Goal: Task Accomplishment & Management: Complete application form

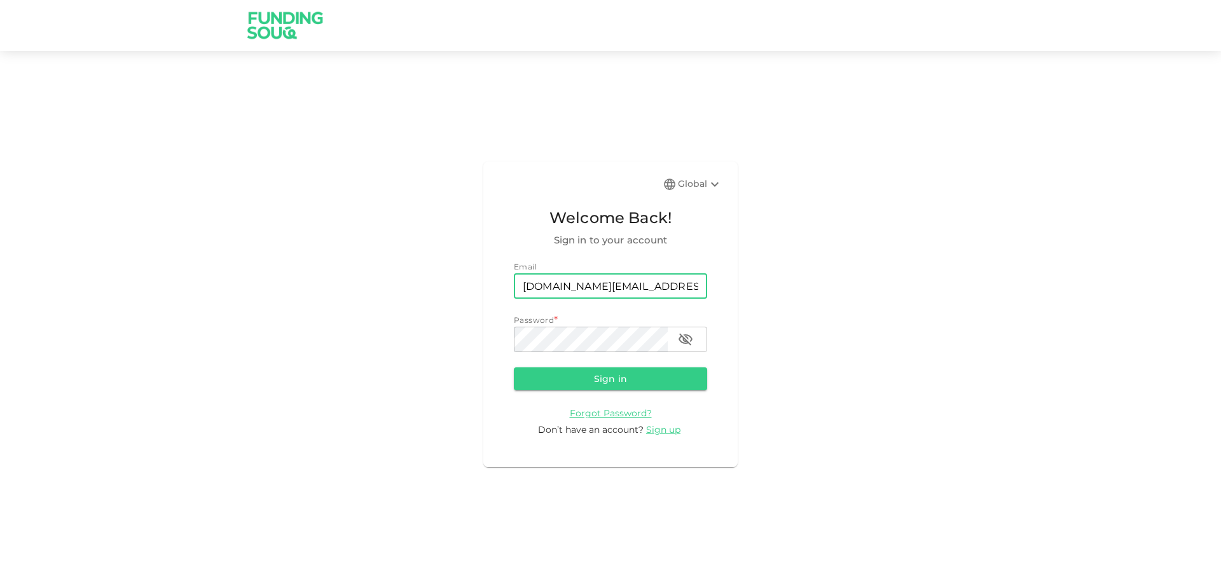
type input "[DOMAIN_NAME][EMAIL_ADDRESS][DOMAIN_NAME]"
click at [514, 367] on button "Sign in" at bounding box center [610, 378] width 193 height 23
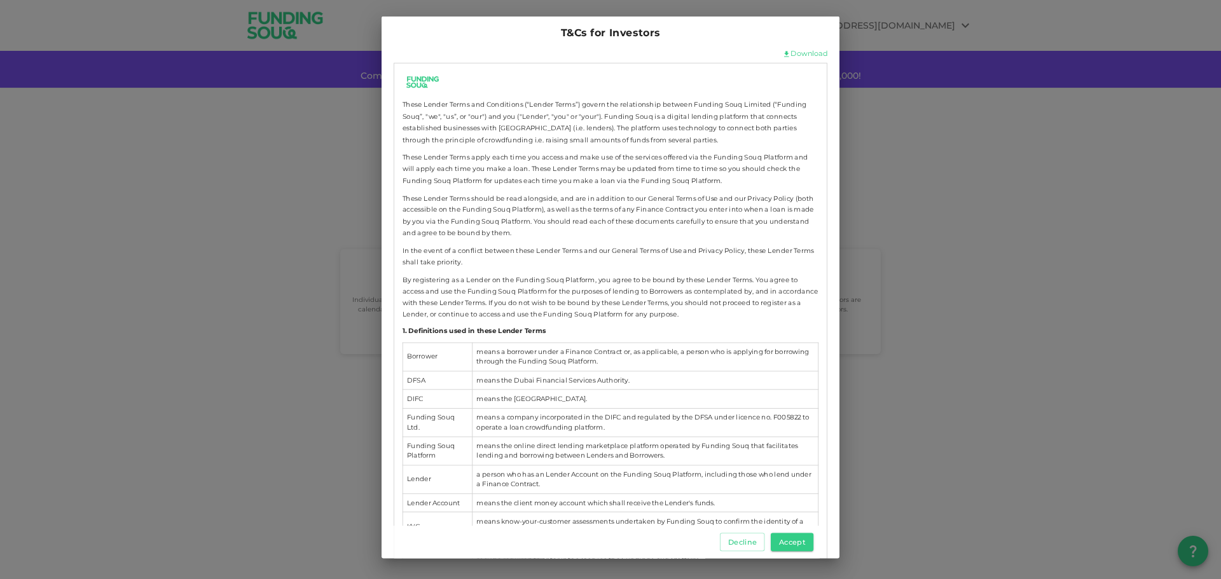
click at [790, 53] on link "Download" at bounding box center [808, 54] width 37 height 10
click at [787, 546] on button "Accept" at bounding box center [792, 542] width 43 height 18
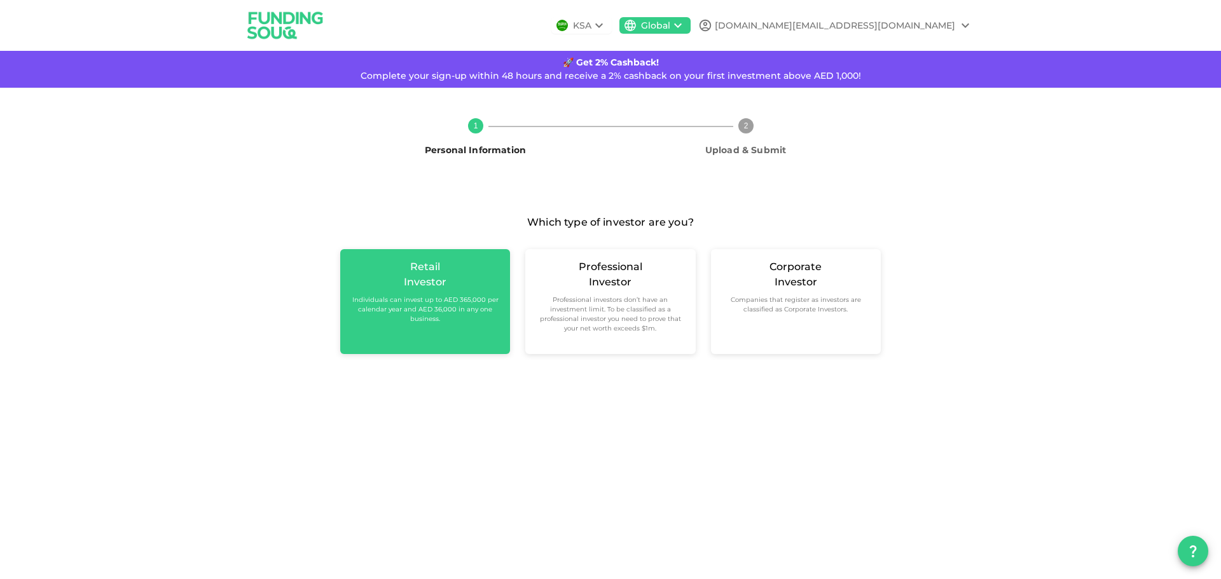
click at [423, 299] on small "Individuals can invest up to AED 365,000 per calendar year and AED 36,000 in an…" at bounding box center [424, 309] width 149 height 29
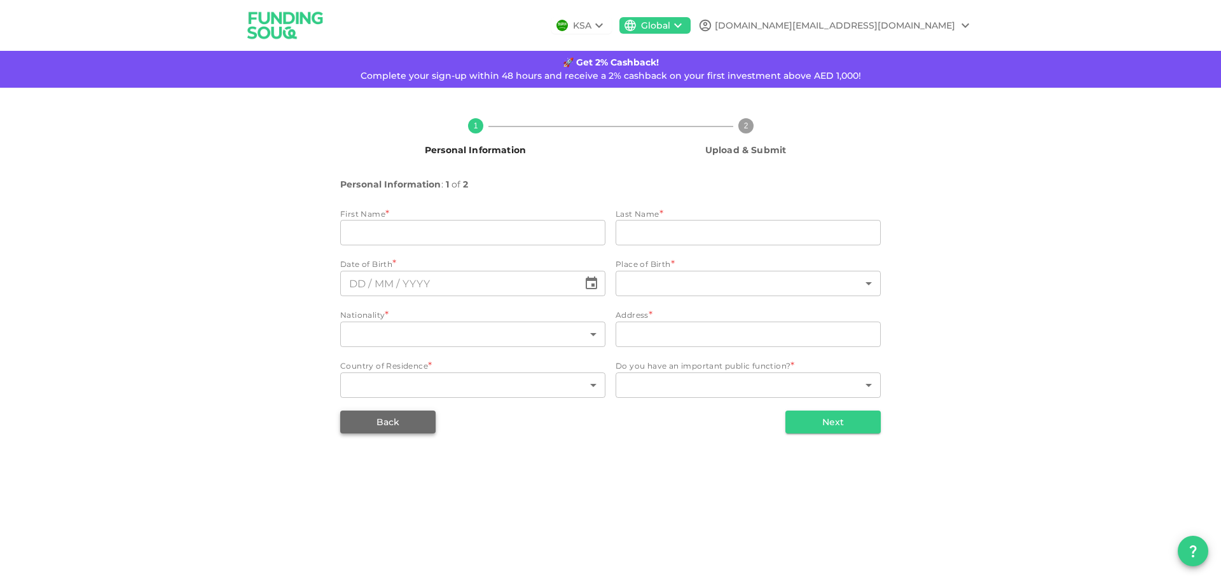
click at [390, 427] on button "Back" at bounding box center [387, 422] width 95 height 23
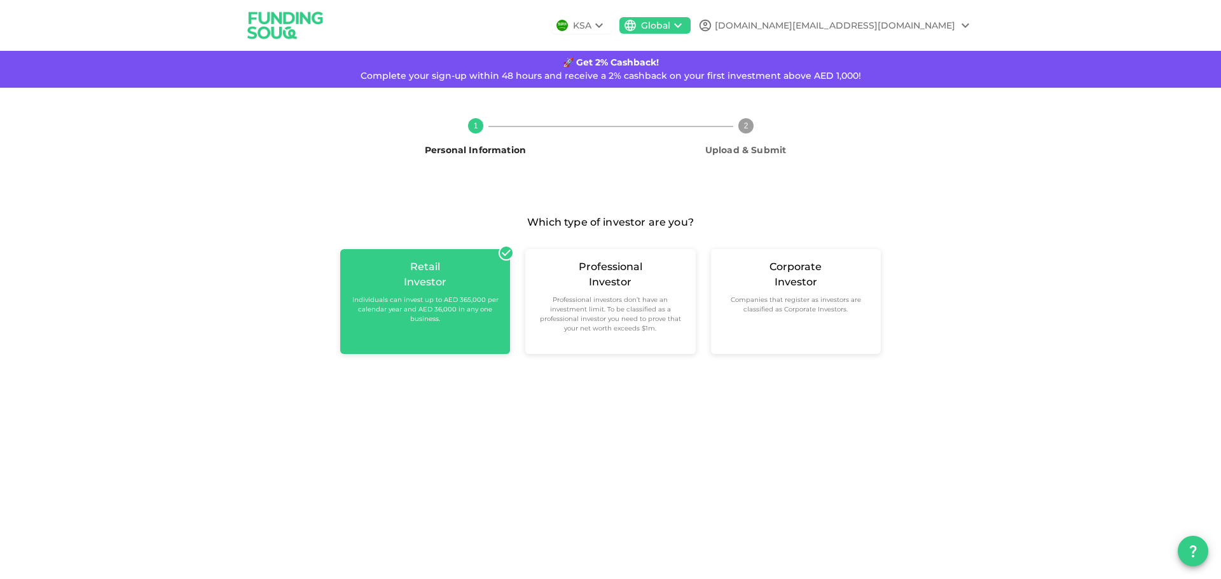
click at [411, 306] on small "Individuals can invest up to AED 365,000 per calendar year and AED 36,000 in an…" at bounding box center [424, 309] width 149 height 29
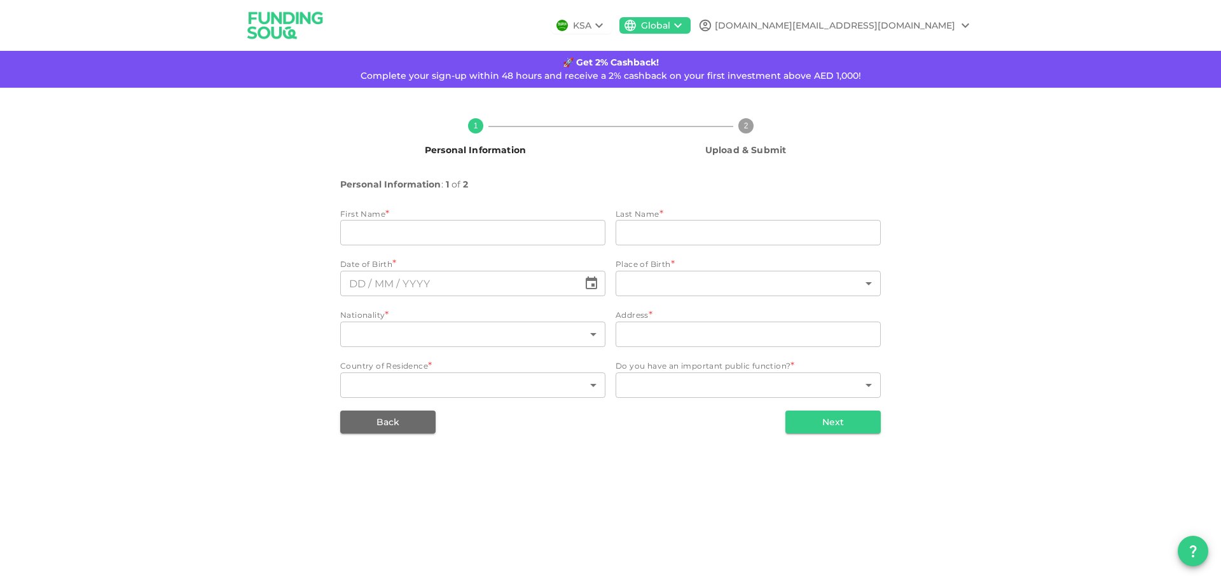
click at [607, 29] on icon at bounding box center [598, 25] width 15 height 15
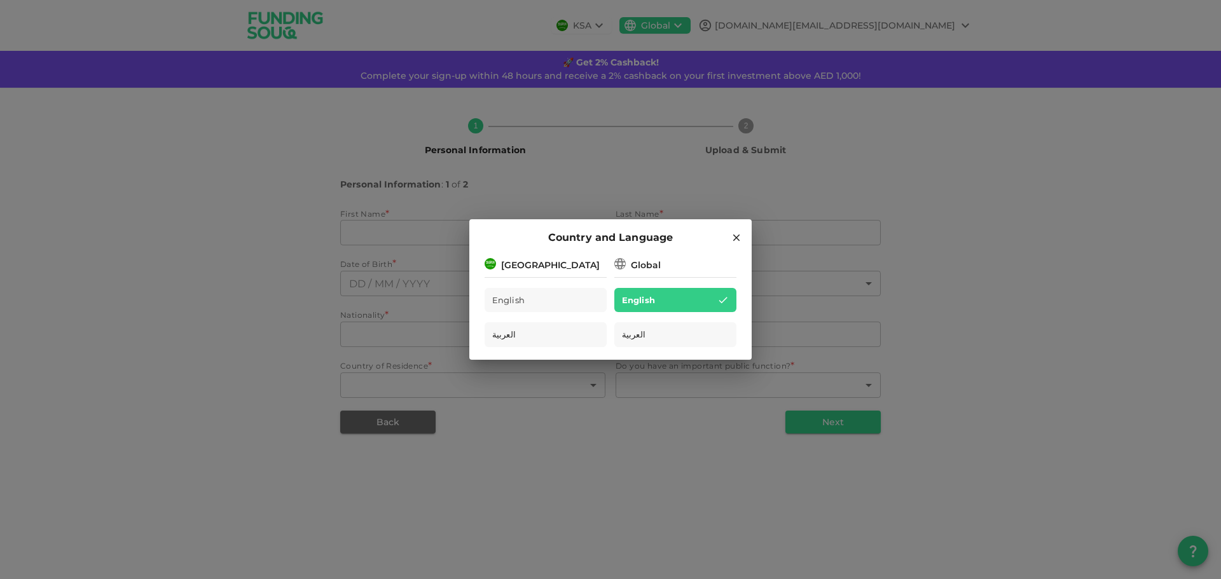
click at [557, 268] on div "[GEOGRAPHIC_DATA]" at bounding box center [550, 265] width 99 height 13
click at [566, 266] on div "[GEOGRAPHIC_DATA]" at bounding box center [545, 264] width 122 height 16
click at [650, 263] on div "Global" at bounding box center [646, 265] width 30 height 13
click at [731, 240] on icon at bounding box center [736, 237] width 11 height 11
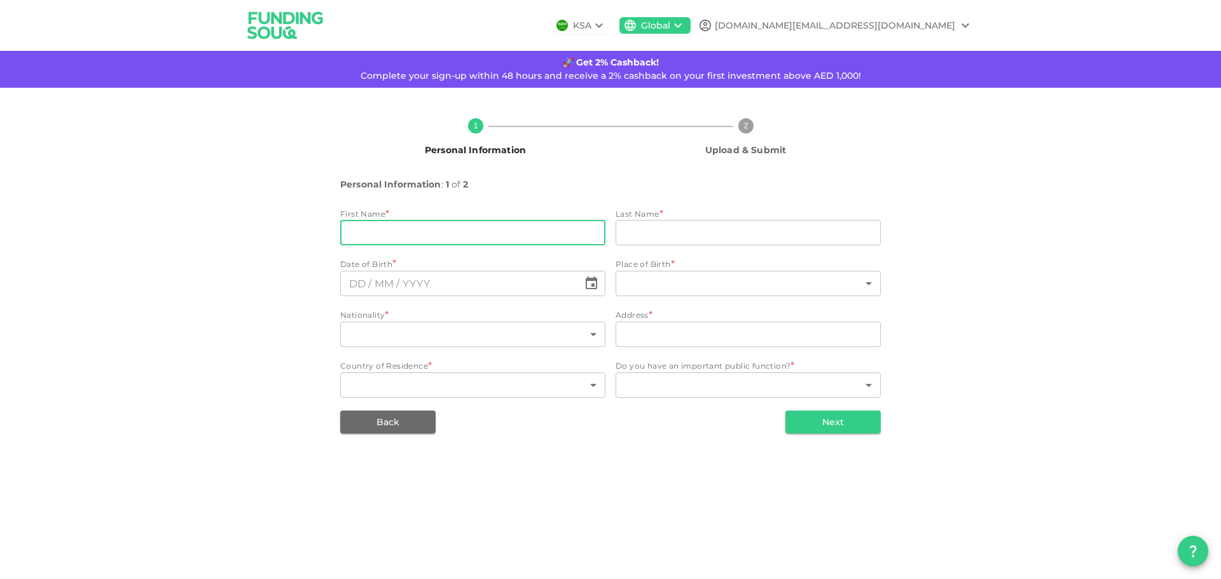
click at [425, 236] on input "firstName" at bounding box center [472, 232] width 265 height 25
type input "Taimoor"
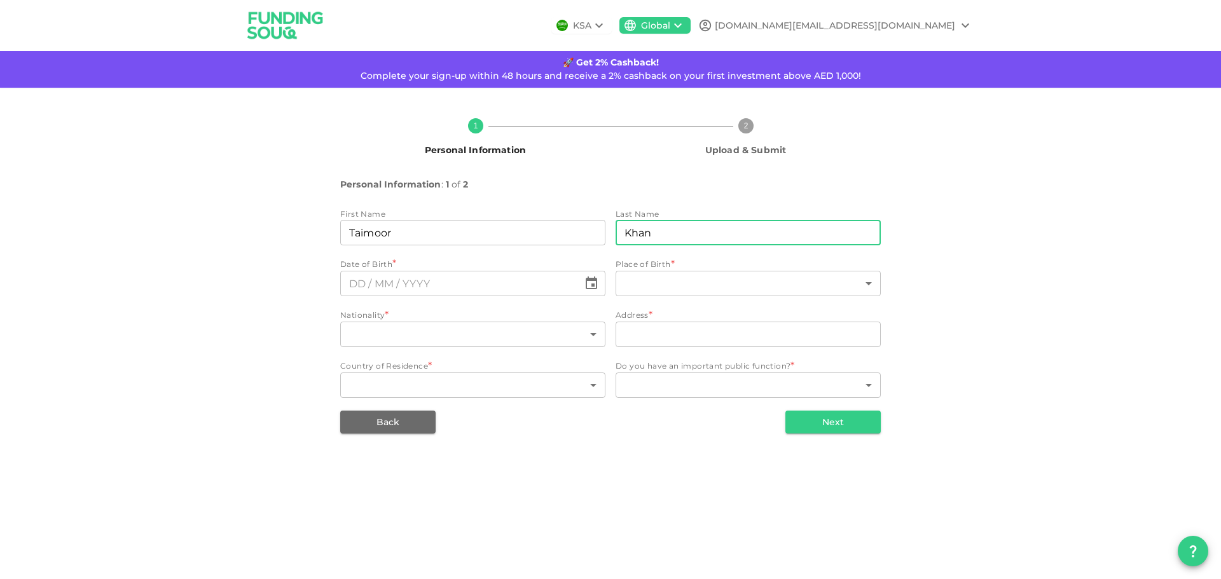
type input "Khan"
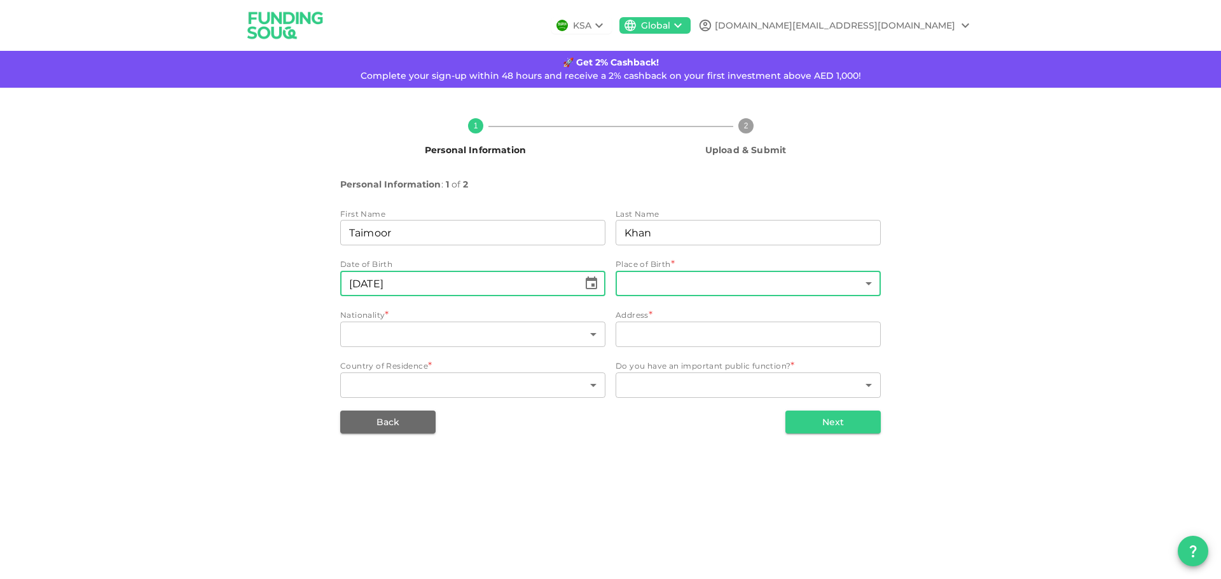
type input "⁦⁨[DATE]⁩⁩"
click at [657, 284] on body "KSA Global [DOMAIN_NAME][EMAIL_ADDRESS][DOMAIN_NAME] 🚀 Get 2% Cashback! Complet…" at bounding box center [610, 289] width 1221 height 579
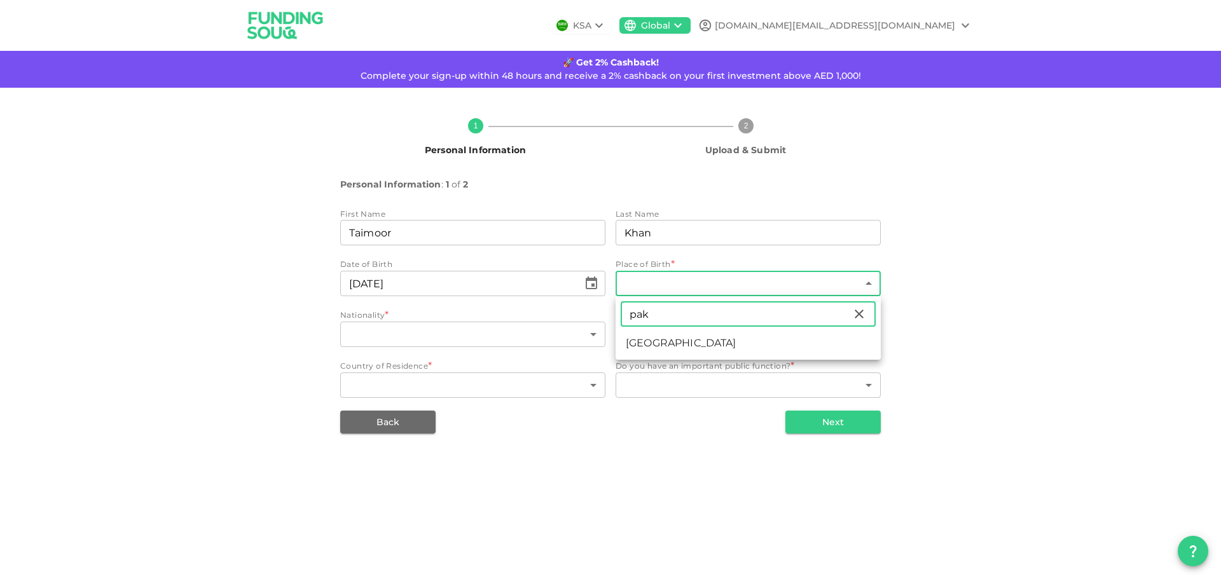
type input "pak"
click at [664, 346] on li "[GEOGRAPHIC_DATA]" at bounding box center [747, 343] width 265 height 23
type input "149"
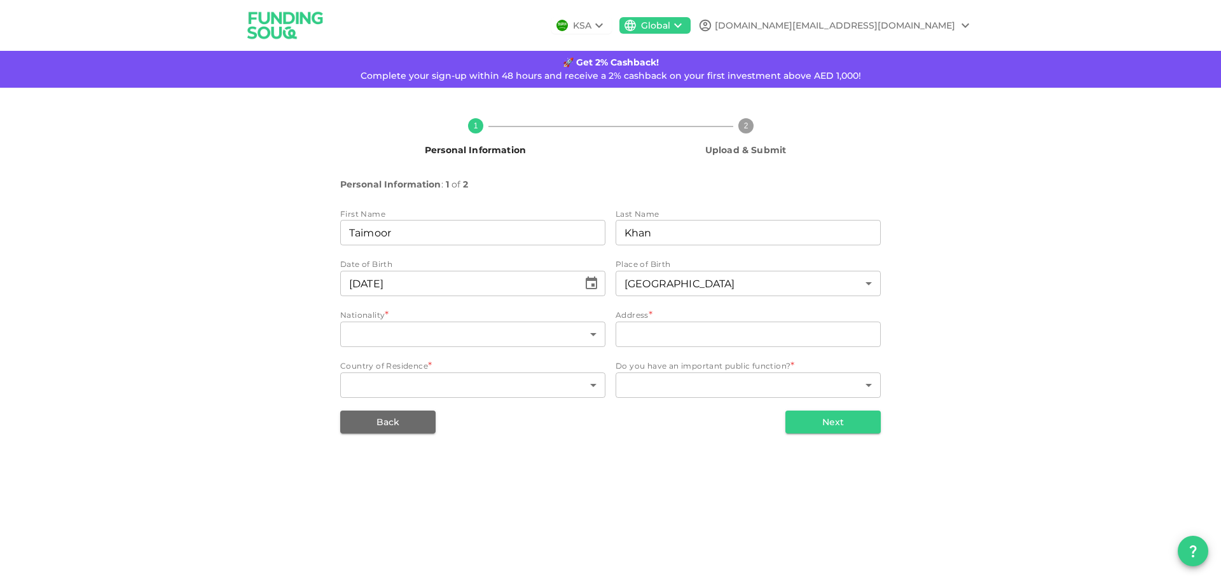
click at [495, 342] on div "​ [GEOGRAPHIC_DATA] [GEOGRAPHIC_DATA] [GEOGRAPHIC_DATA] [GEOGRAPHIC_DATA] [GEOG…" at bounding box center [610, 289] width 1221 height 579
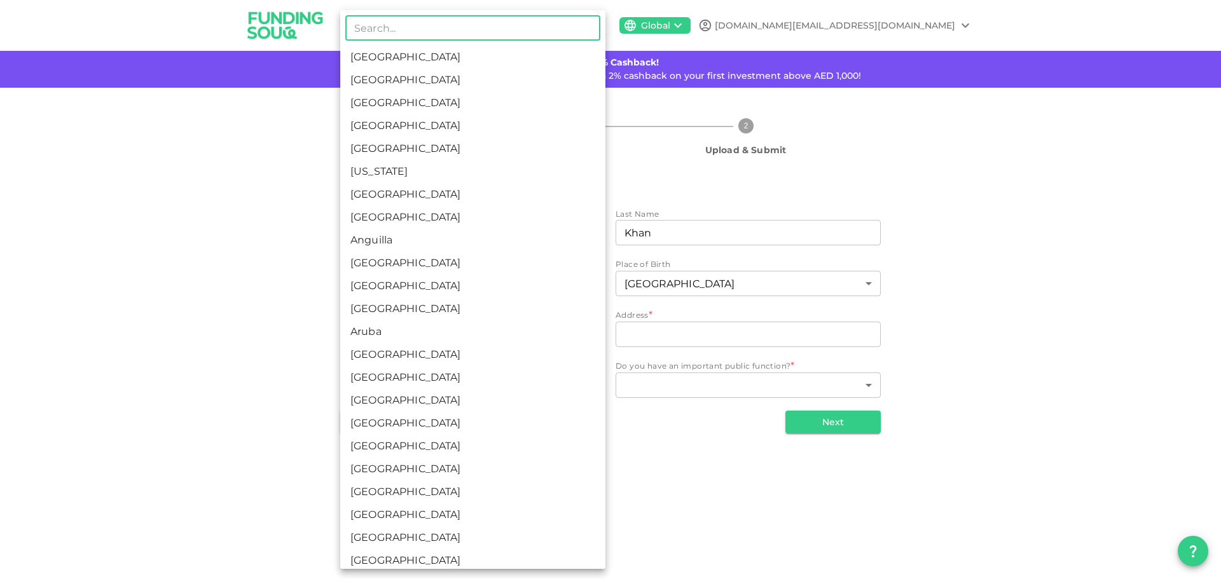
click at [504, 341] on body "KSA Global [DOMAIN_NAME][EMAIL_ADDRESS][DOMAIN_NAME] 🚀 Get 2% Cashback! Complet…" at bounding box center [610, 289] width 1221 height 579
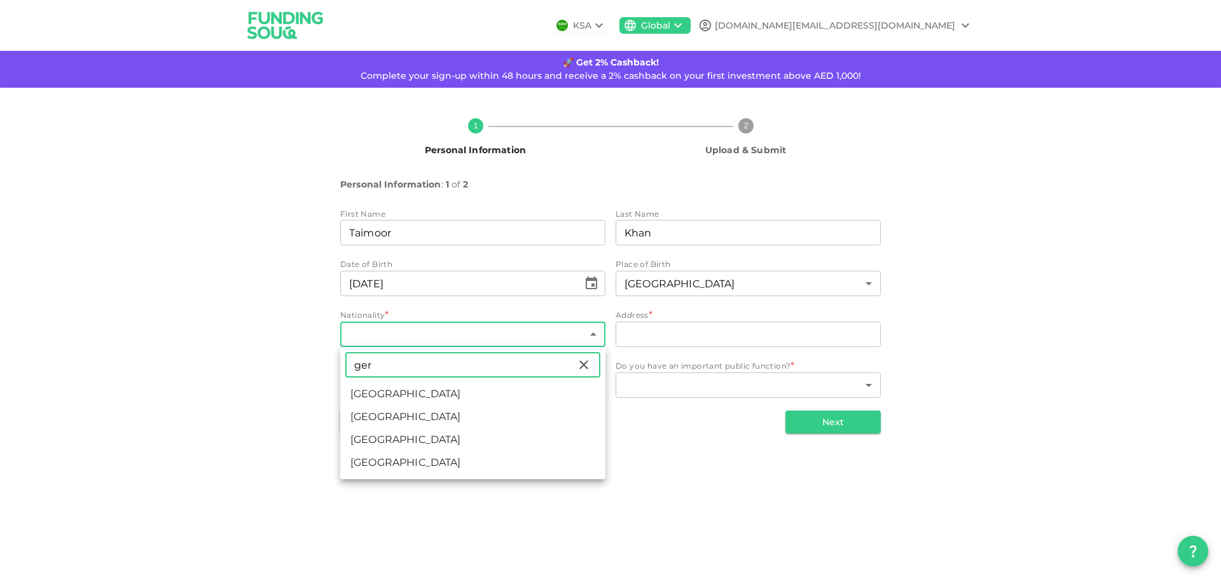
type input "ger"
click at [413, 416] on li "[GEOGRAPHIC_DATA]" at bounding box center [472, 417] width 265 height 23
type input "71"
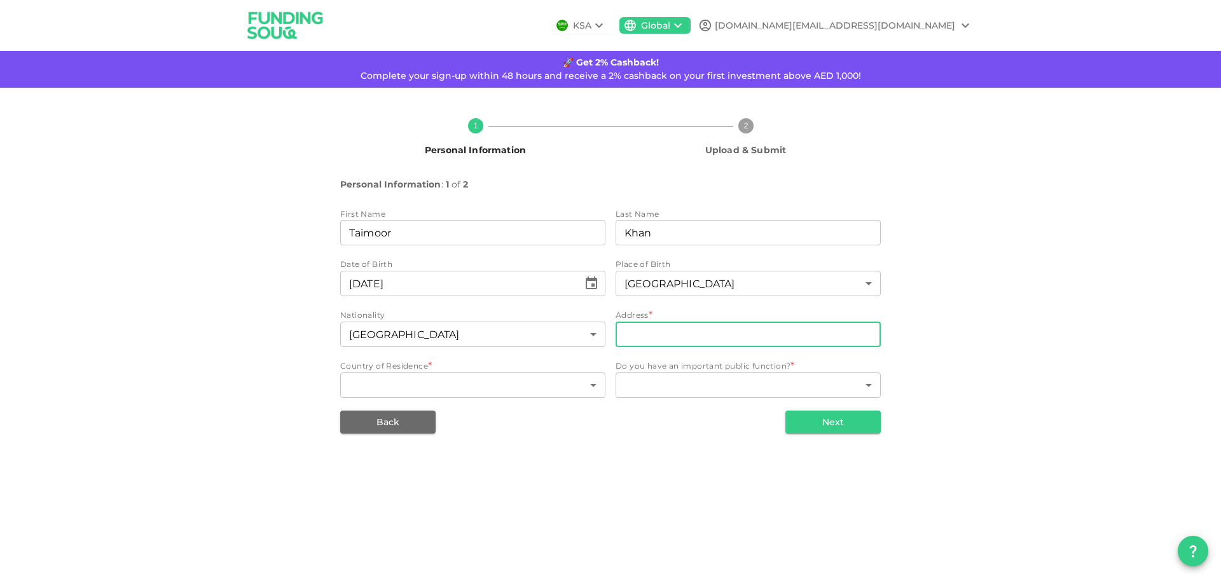
click at [659, 340] on input "address" at bounding box center [747, 334] width 265 height 25
type input "[STREET_ADDRESS]"
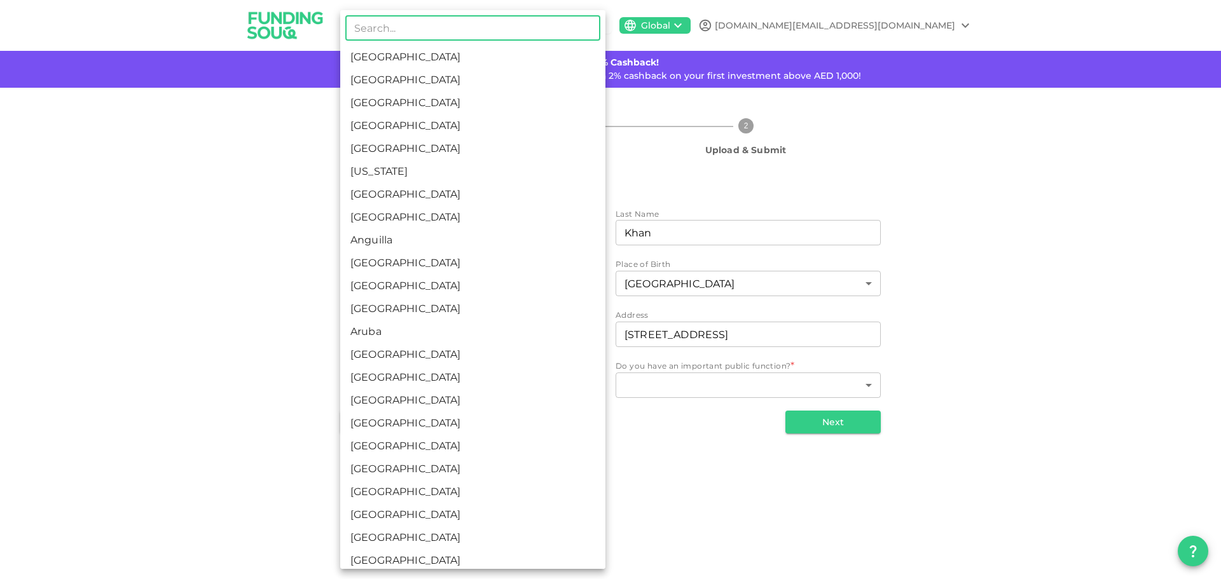
click at [430, 388] on body "KSA Global [DOMAIN_NAME][EMAIL_ADDRESS][DOMAIN_NAME] 🚀 Get 2% Cashback! Complet…" at bounding box center [610, 289] width 1221 height 579
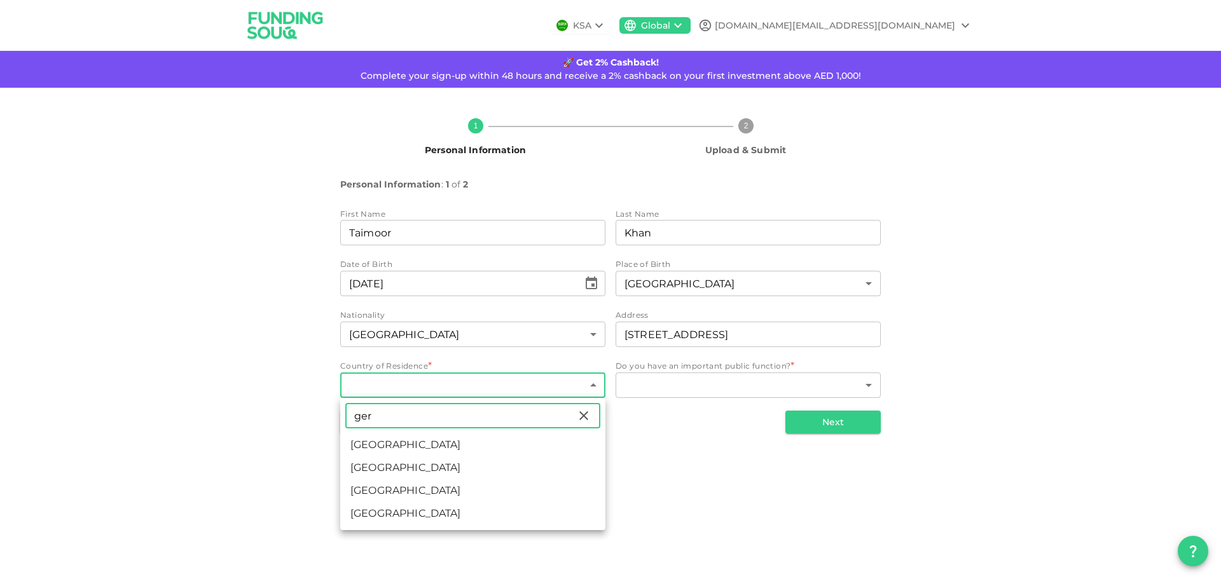
type input "ger"
click at [367, 472] on li "[GEOGRAPHIC_DATA]" at bounding box center [472, 468] width 265 height 23
type input "71"
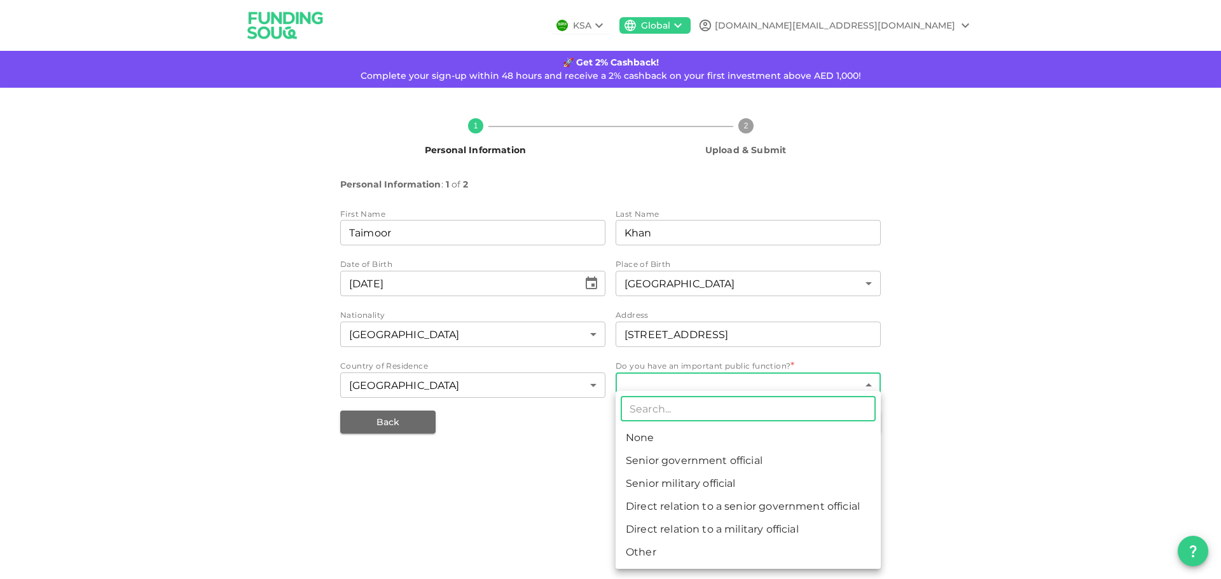
click at [640, 385] on body "KSA Global [DOMAIN_NAME][EMAIL_ADDRESS][DOMAIN_NAME] 🚀 Get 2% Cashback! Complet…" at bounding box center [610, 289] width 1221 height 579
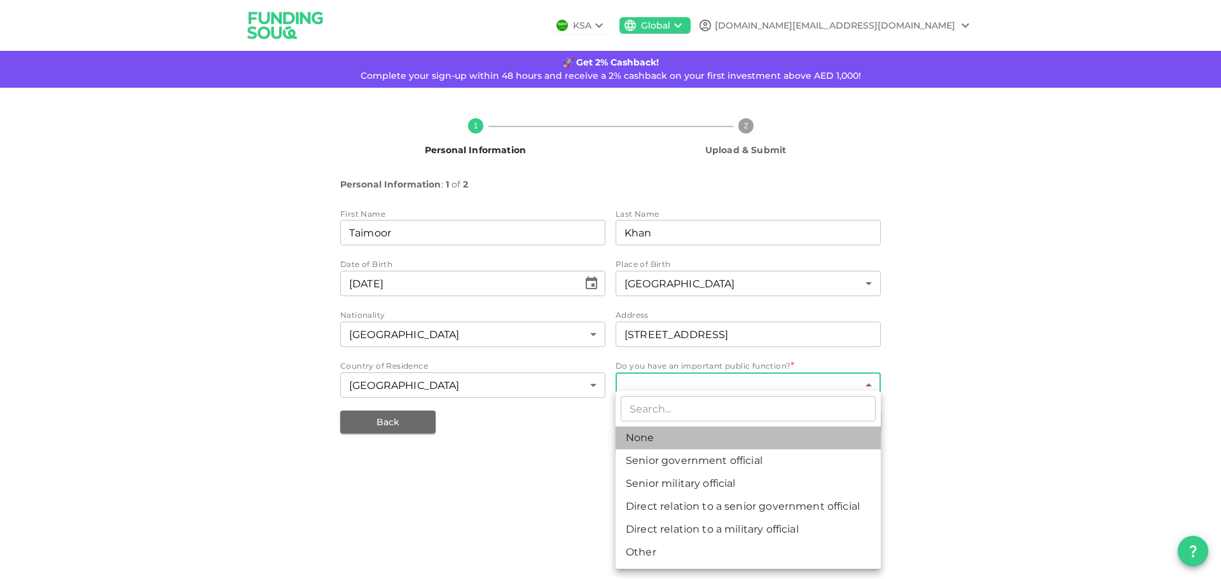
click at [663, 441] on li "None" at bounding box center [747, 438] width 265 height 23
type input "1"
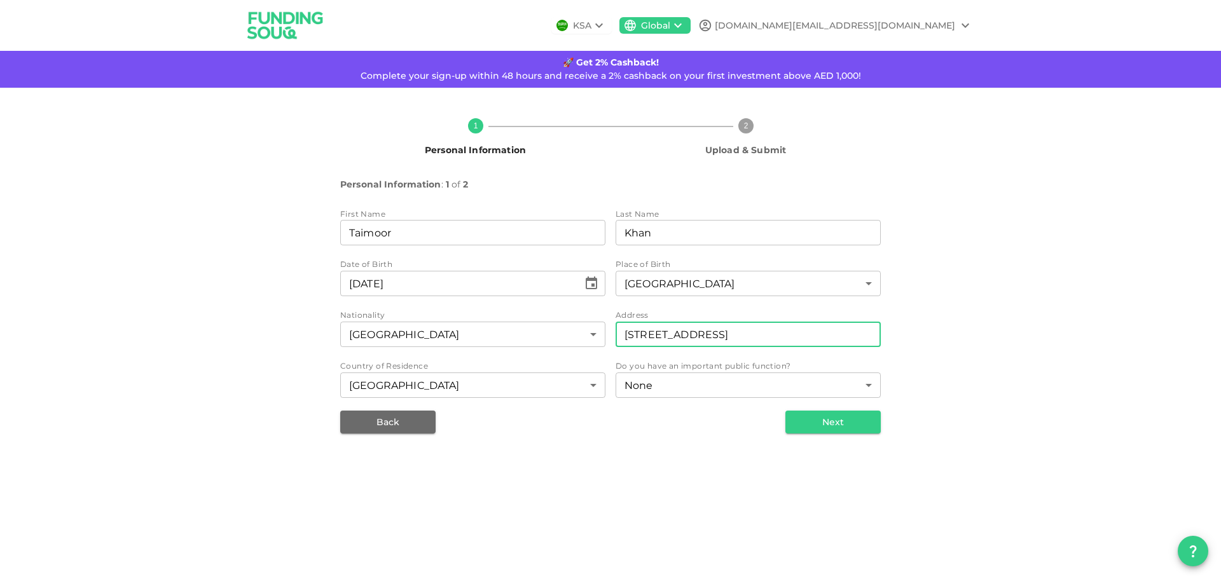
click at [731, 336] on input "[STREET_ADDRESS]" at bounding box center [747, 334] width 265 height 25
type input "[STREET_ADDRESS]"
click at [1085, 334] on div "1 Personal Information 2 Upload & Submit Personal Information : 1 of 2 First Na…" at bounding box center [610, 271] width 1221 height 366
click at [811, 422] on button "Next" at bounding box center [832, 422] width 95 height 23
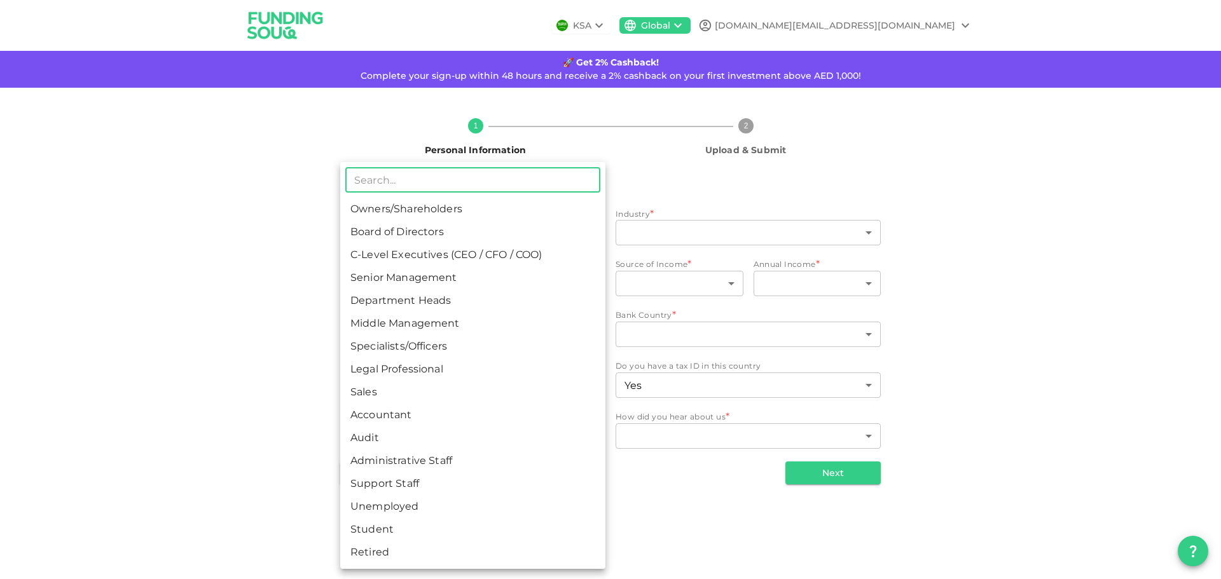
click at [372, 235] on body "KSA Global [DOMAIN_NAME][EMAIL_ADDRESS][DOMAIN_NAME] 🚀 Get 2% Cashback! Complet…" at bounding box center [610, 289] width 1221 height 579
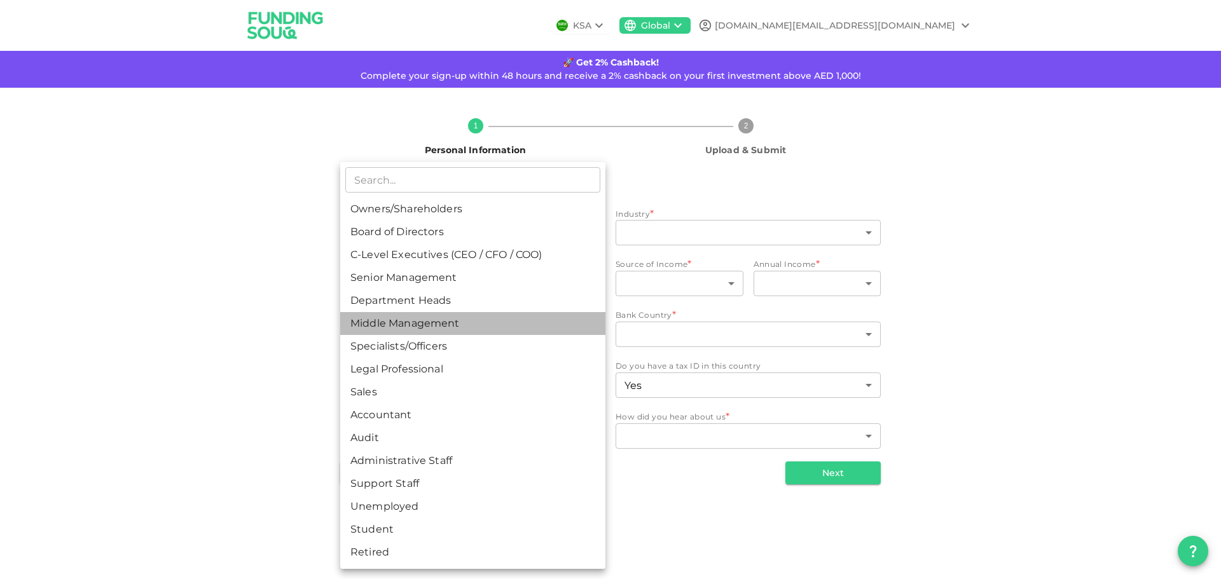
click at [415, 327] on li "Middle Management" at bounding box center [472, 323] width 265 height 23
type input "6"
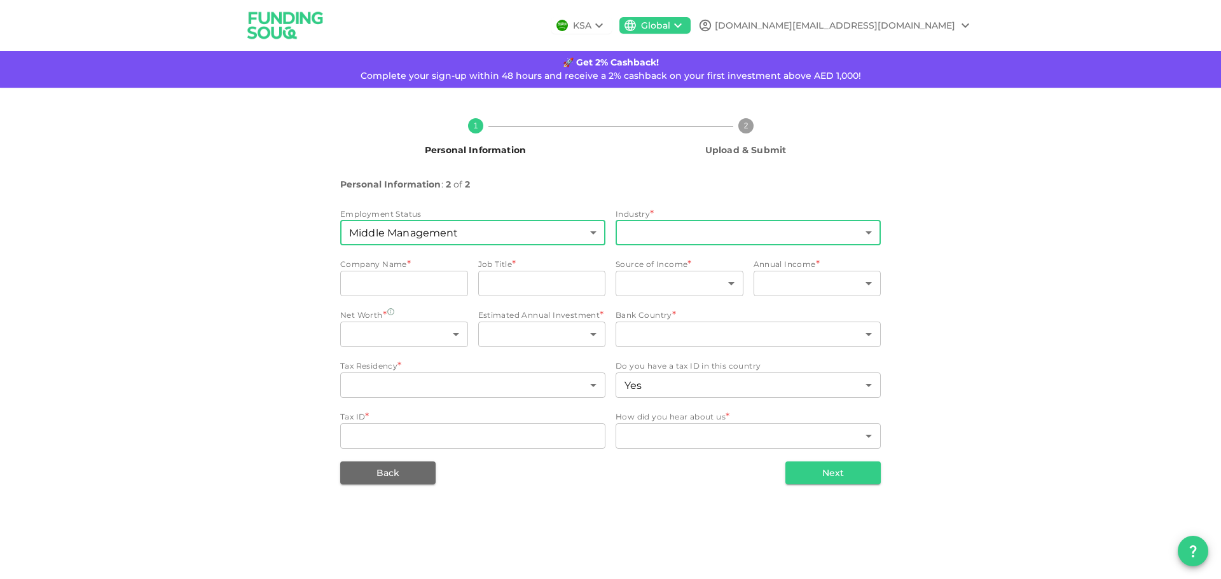
click at [706, 233] on body "KSA Global [DOMAIN_NAME][EMAIL_ADDRESS][DOMAIN_NAME] 🚀 Get 2% Cashback! Complet…" at bounding box center [610, 289] width 1221 height 579
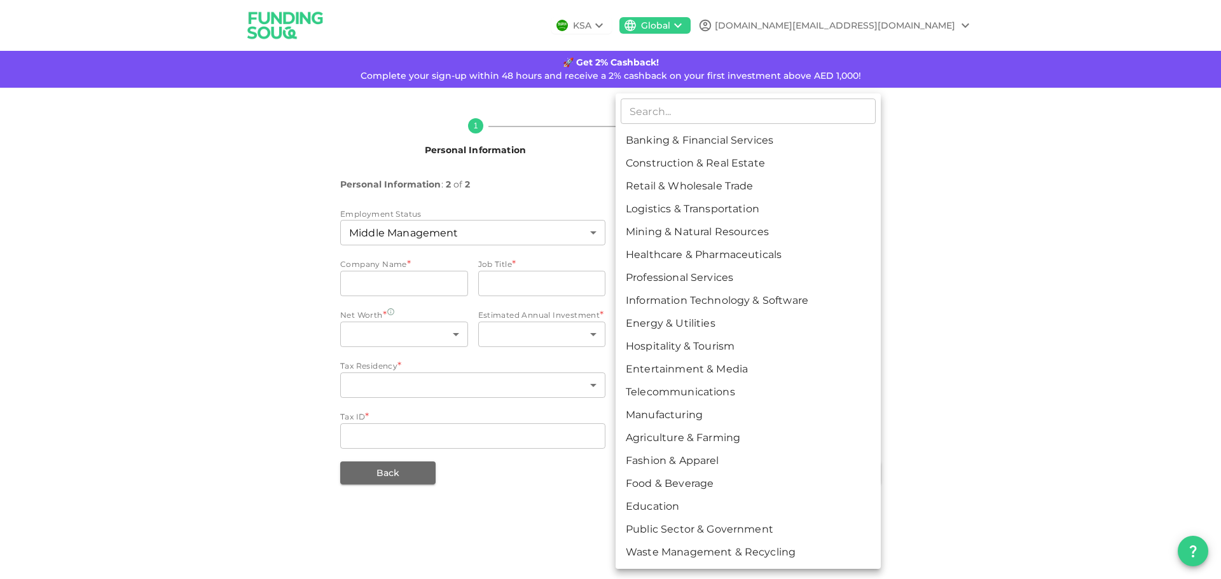
click at [568, 241] on div at bounding box center [610, 289] width 1221 height 579
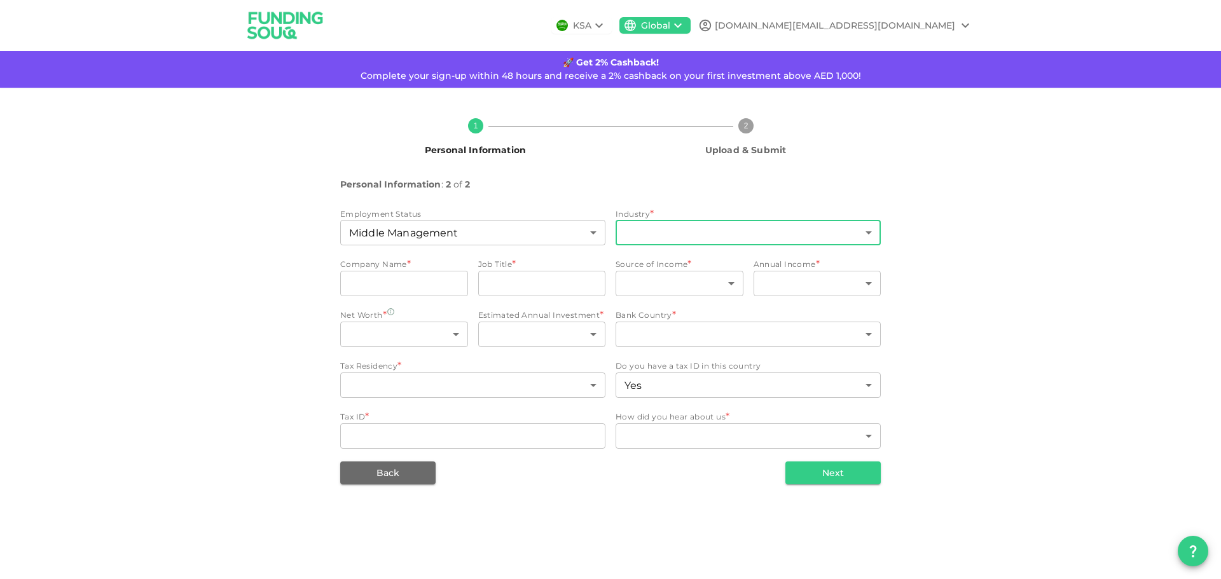
click at [574, 237] on div "​ Banking & Financial Services Construction & Real Estate Retail & Wholesale Tr…" at bounding box center [610, 289] width 1221 height 579
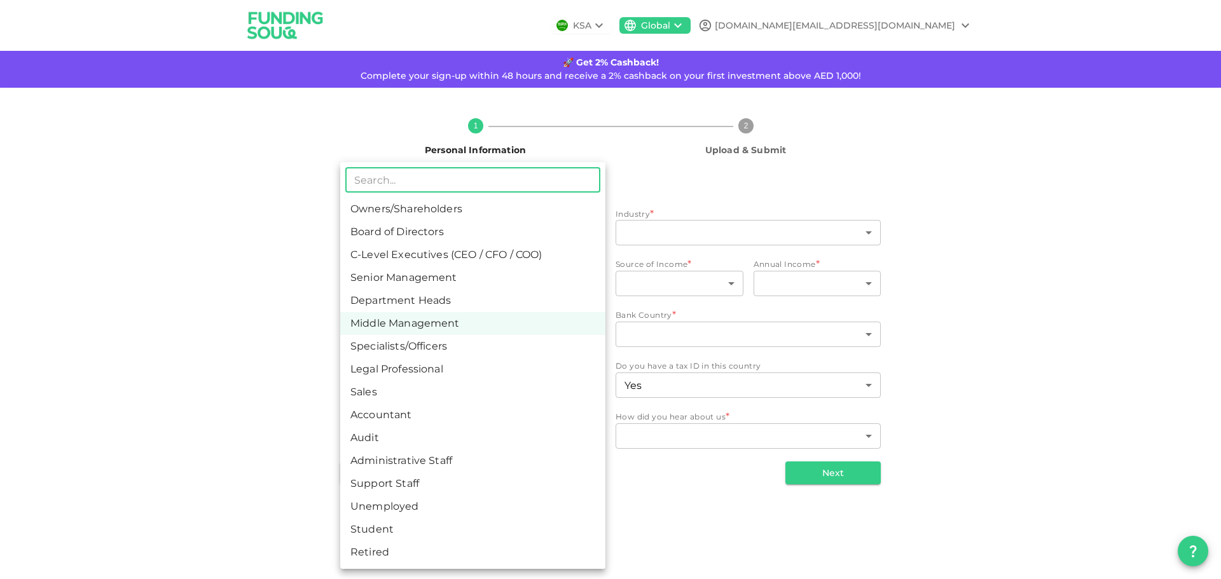
click at [590, 235] on body "KSA Global [DOMAIN_NAME][EMAIL_ADDRESS][DOMAIN_NAME] 🚀 Get 2% Cashback! Complet…" at bounding box center [610, 289] width 1221 height 579
click at [293, 293] on div at bounding box center [610, 289] width 1221 height 579
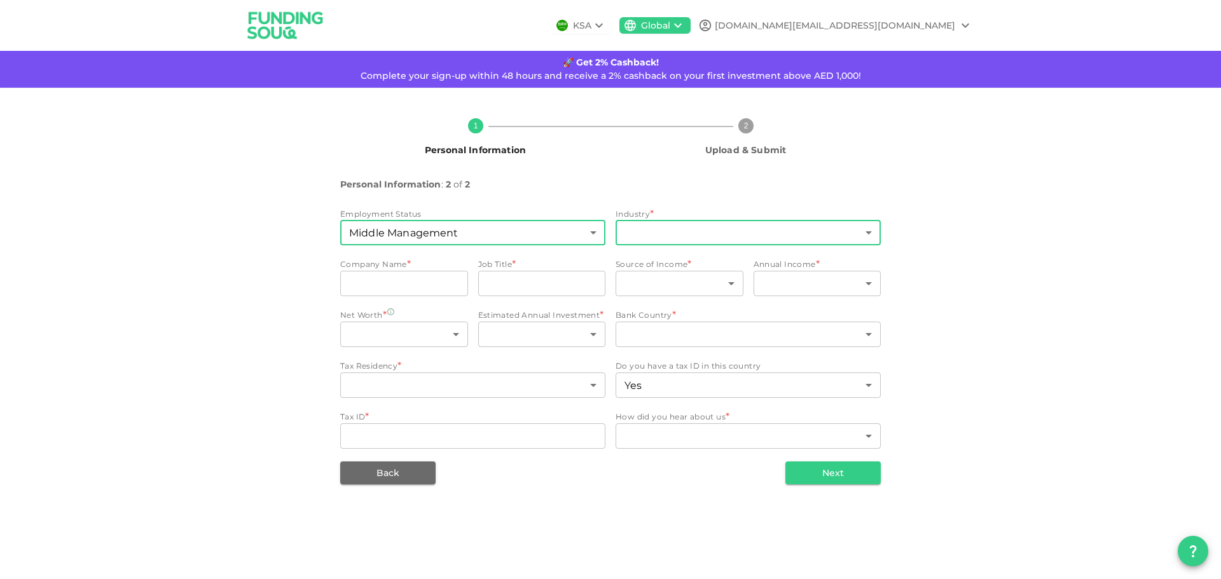
click at [760, 235] on body "KSA Global [DOMAIN_NAME][EMAIL_ADDRESS][DOMAIN_NAME] 🚀 Get 2% Cashback! Complet…" at bounding box center [610, 289] width 1221 height 579
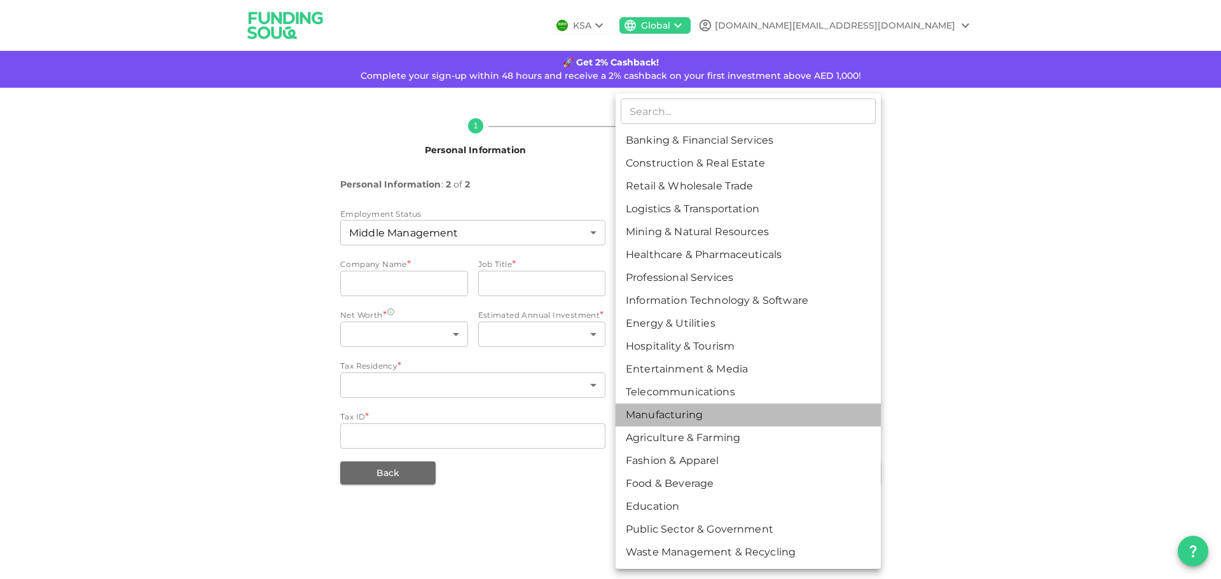
click at [677, 418] on li "Manufacturing" at bounding box center [747, 415] width 265 height 23
type input "13"
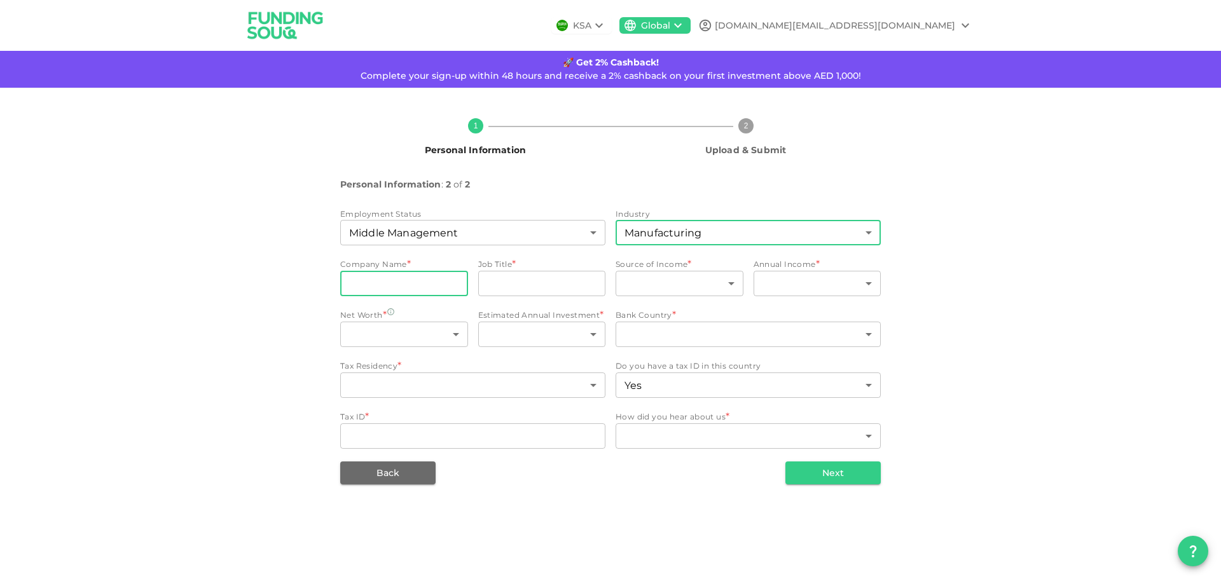
click at [443, 287] on input "companyName" at bounding box center [404, 283] width 128 height 25
type input "[PERSON_NAME]"
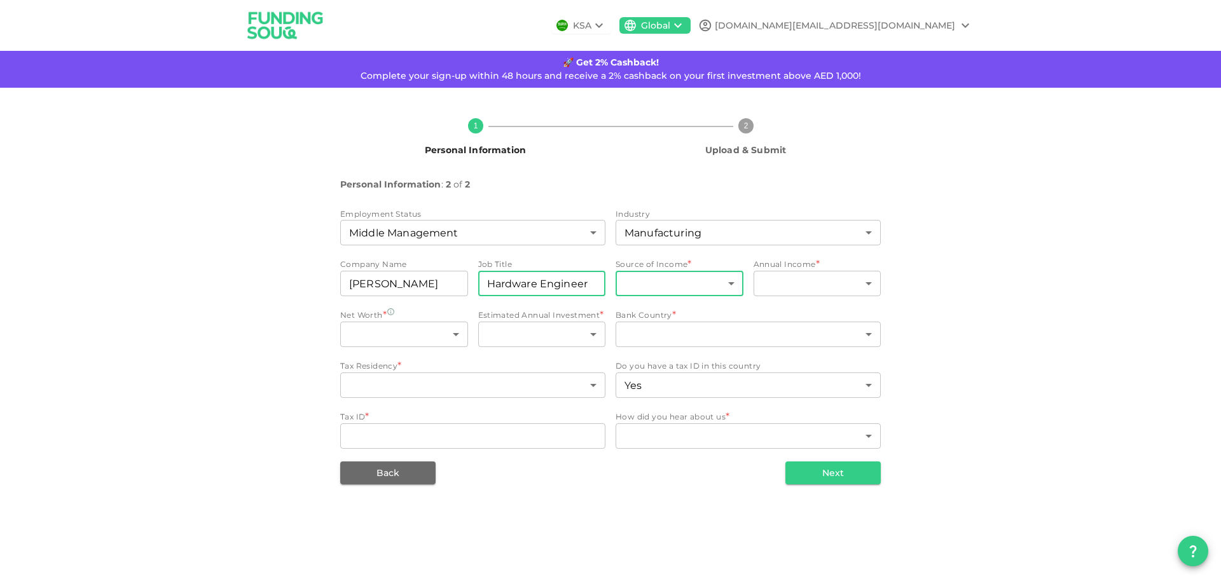
type input "Hardware Engineer"
click at [724, 292] on body "KSA Global [DOMAIN_NAME][EMAIL_ADDRESS][DOMAIN_NAME] 🚀 Get 2% Cashback! Complet…" at bounding box center [610, 289] width 1221 height 579
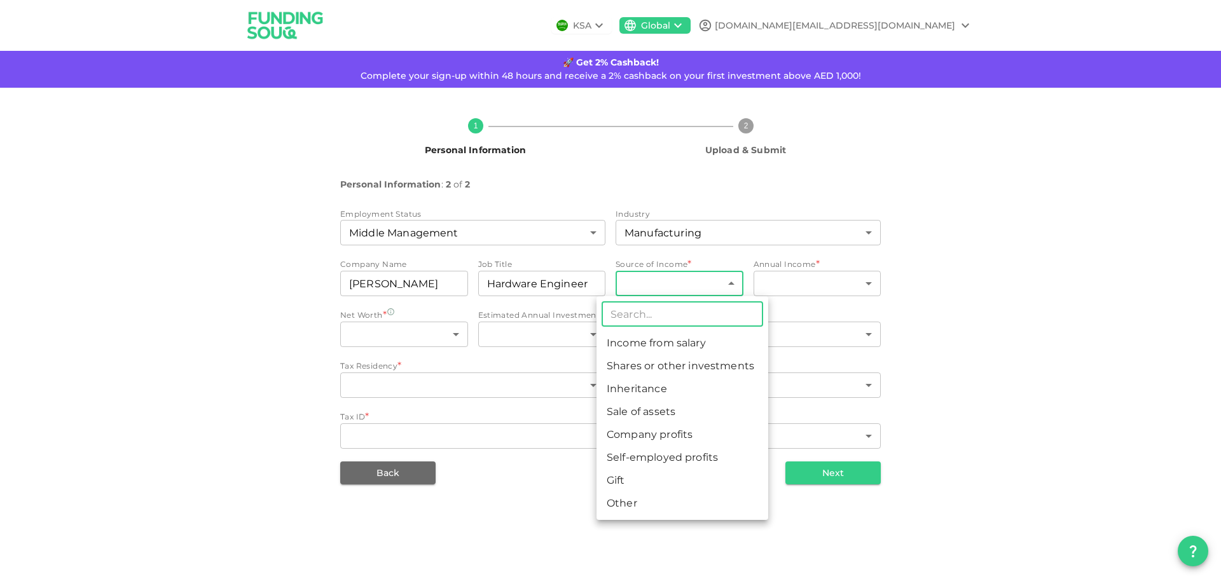
click at [692, 351] on li "Income from salary" at bounding box center [682, 343] width 172 height 23
type input "1"
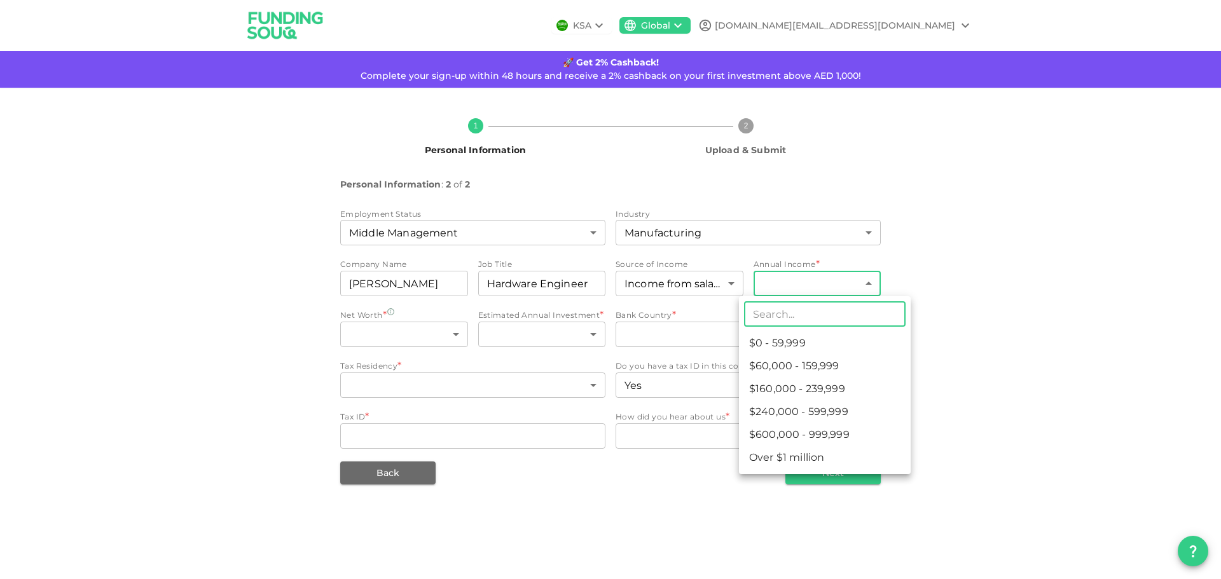
click at [837, 285] on body "KSA Global [DOMAIN_NAME][EMAIL_ADDRESS][DOMAIN_NAME] 🚀 Get 2% Cashback! Complet…" at bounding box center [610, 289] width 1221 height 579
click at [817, 364] on li "$60,000 - 159,999" at bounding box center [825, 366] width 172 height 23
type input "2"
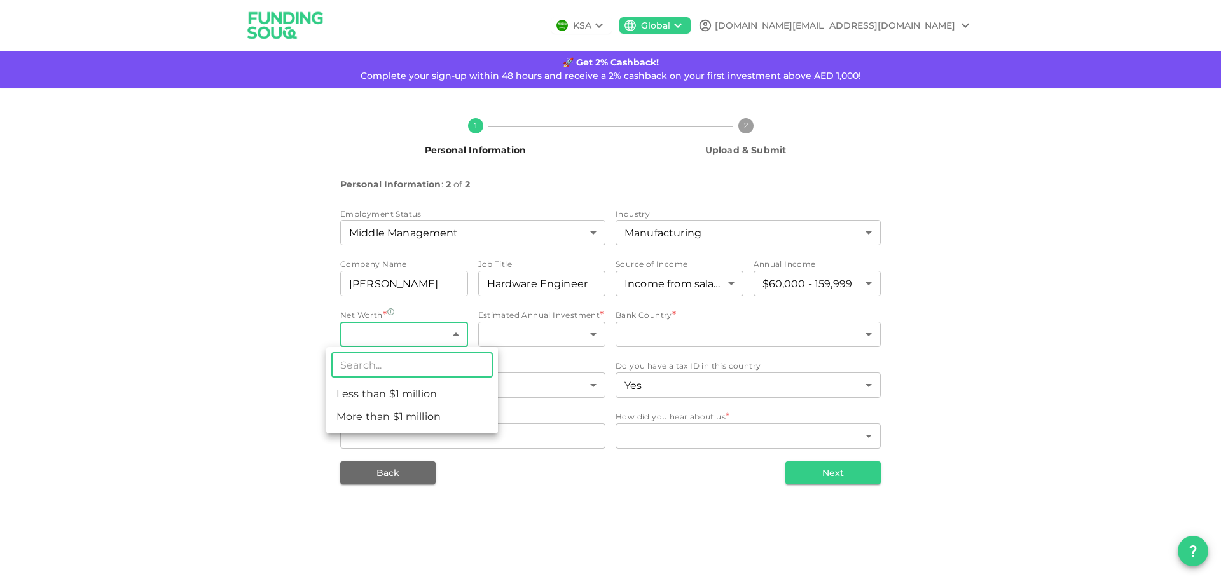
click at [441, 335] on body "KSA Global [DOMAIN_NAME][EMAIL_ADDRESS][DOMAIN_NAME] 🚀 Get 2% Cashback! Complet…" at bounding box center [610, 289] width 1221 height 579
click at [422, 397] on li "Less than $1 million" at bounding box center [412, 394] width 172 height 23
type input "1"
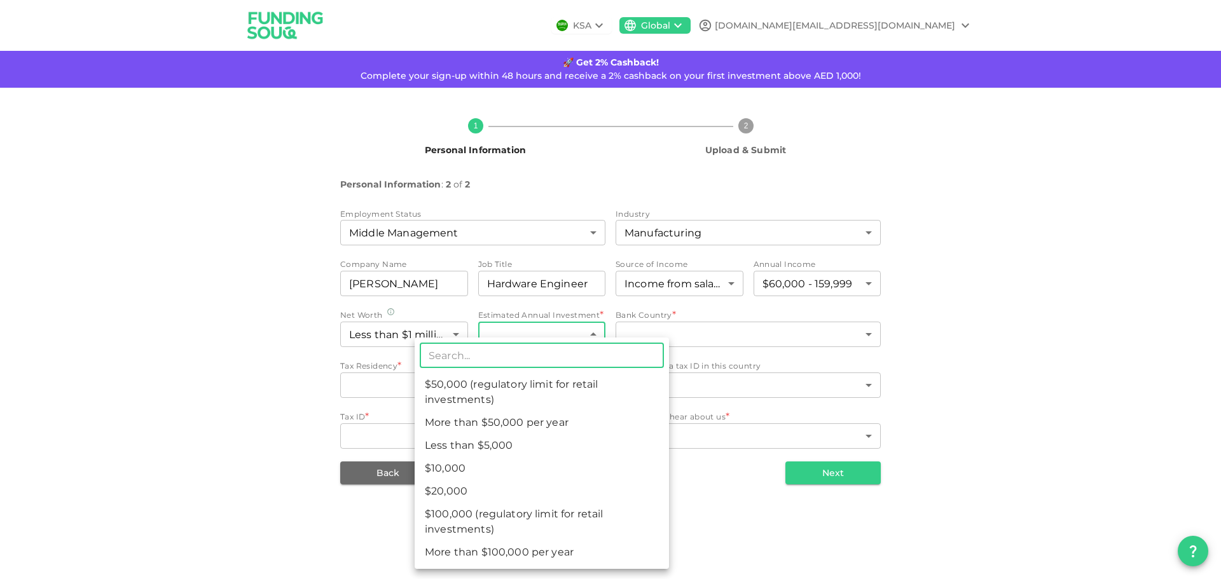
click at [567, 333] on body "KSA Global [DOMAIN_NAME][EMAIL_ADDRESS][DOMAIN_NAME] 🚀 Get 2% Cashback! Complet…" at bounding box center [610, 289] width 1221 height 579
drag, startPoint x: 542, startPoint y: 392, endPoint x: 575, endPoint y: 537, distance: 149.3
click at [563, 526] on ul "​ $50,000 (regulatory limit for retail investments) More than $50,000 per year …" at bounding box center [542, 453] width 254 height 231
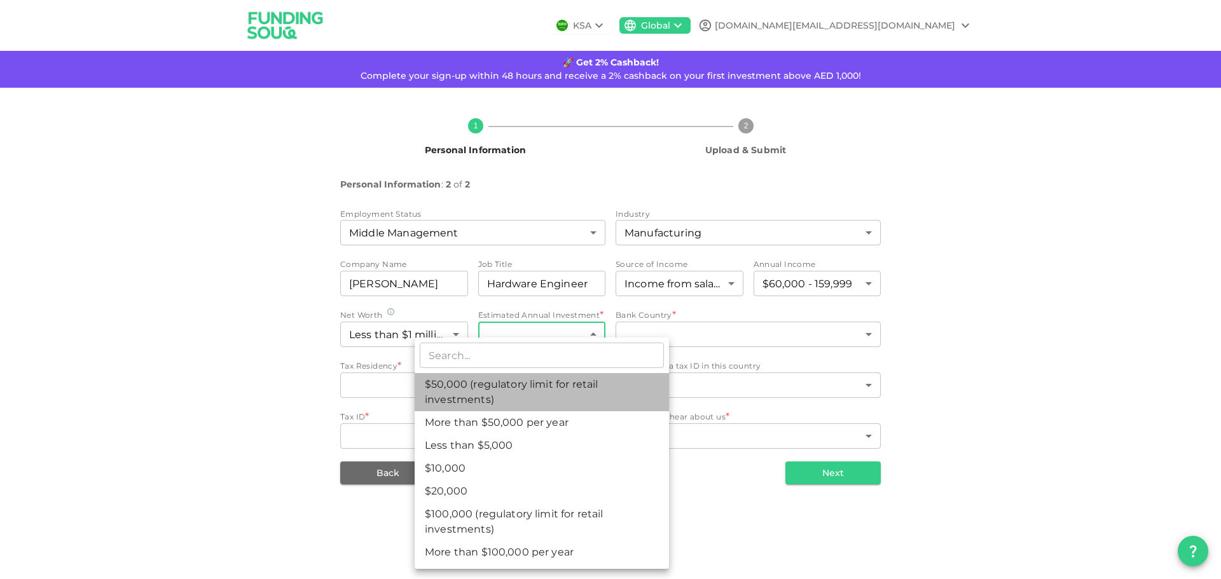
click at [542, 388] on li "$50,000 (regulatory limit for retail investments)" at bounding box center [542, 392] width 254 height 38
type input "4"
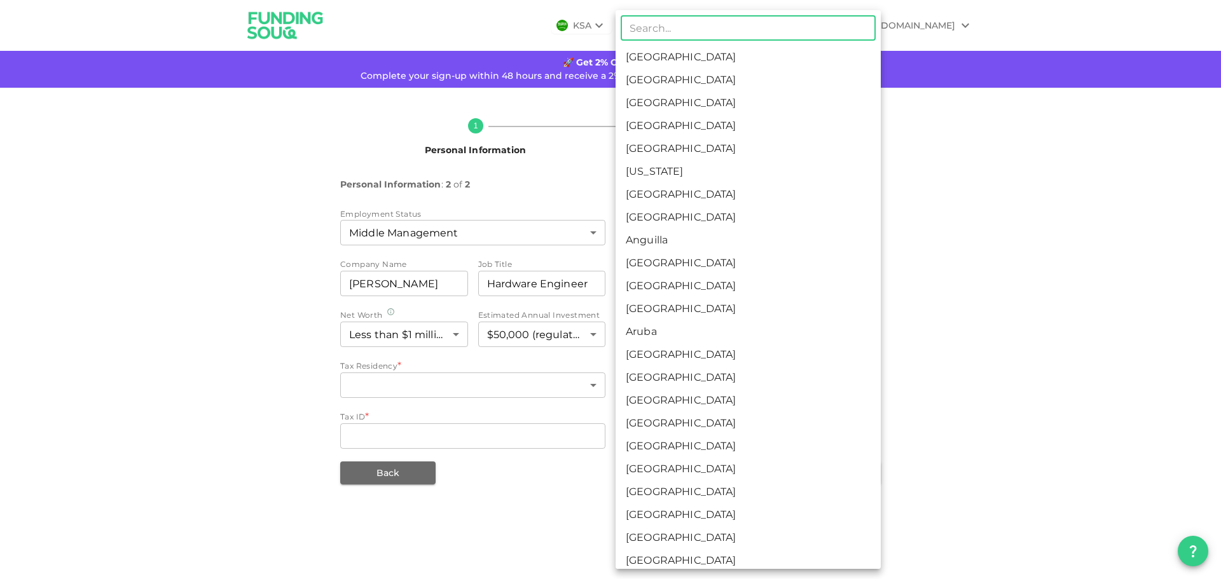
click at [753, 333] on body "KSA Global [DOMAIN_NAME][EMAIL_ADDRESS][DOMAIN_NAME] 🚀 Get 2% Cashback! Complet…" at bounding box center [610, 289] width 1221 height 579
click at [593, 333] on div at bounding box center [610, 289] width 1221 height 579
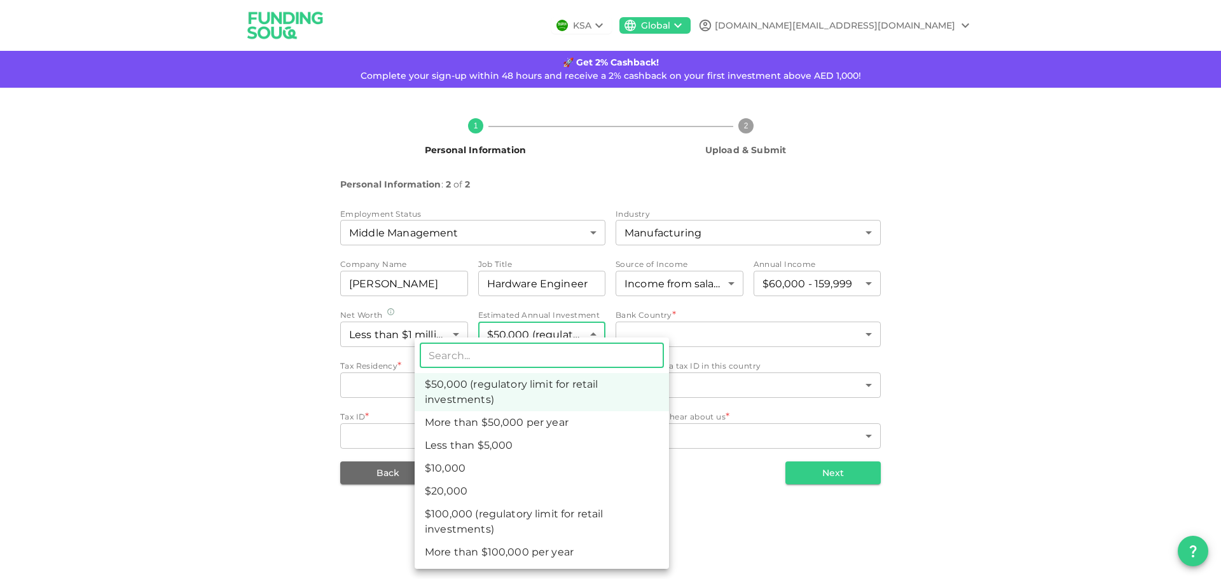
click at [593, 338] on body "KSA Global [DOMAIN_NAME][EMAIL_ADDRESS][DOMAIN_NAME] 🚀 Get 2% Cashback! Complet…" at bounding box center [610, 289] width 1221 height 579
click at [550, 390] on li "$50,000 (regulatory limit for retail investments)" at bounding box center [542, 392] width 254 height 38
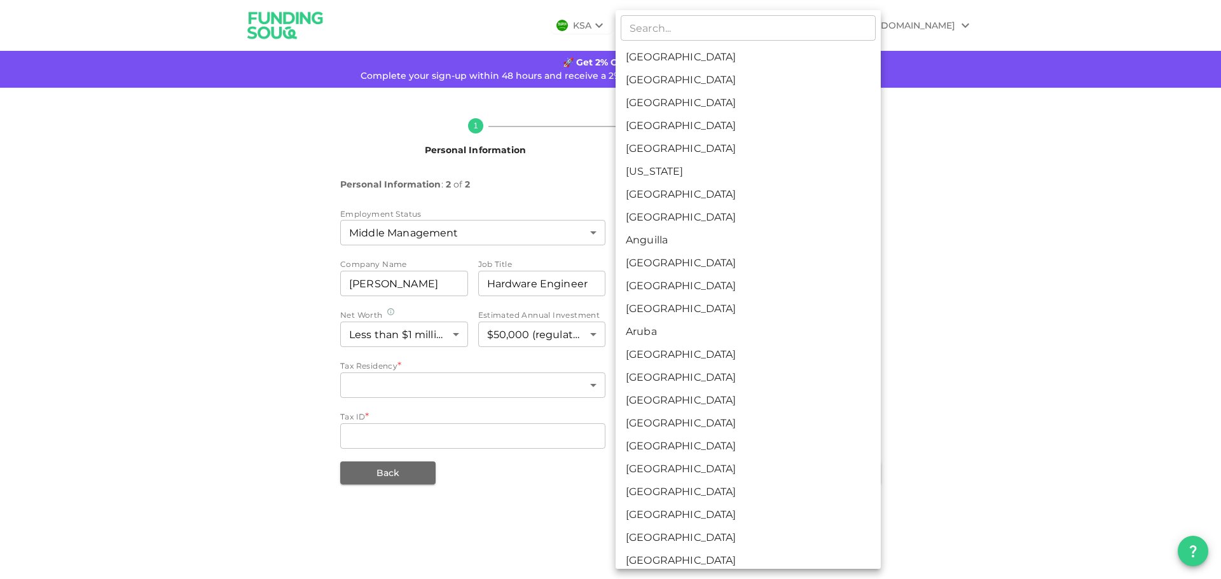
click at [728, 330] on body "KSA Global [DOMAIN_NAME][EMAIL_ADDRESS][DOMAIN_NAME] 🚀 Get 2% Cashback! Complet…" at bounding box center [610, 289] width 1221 height 579
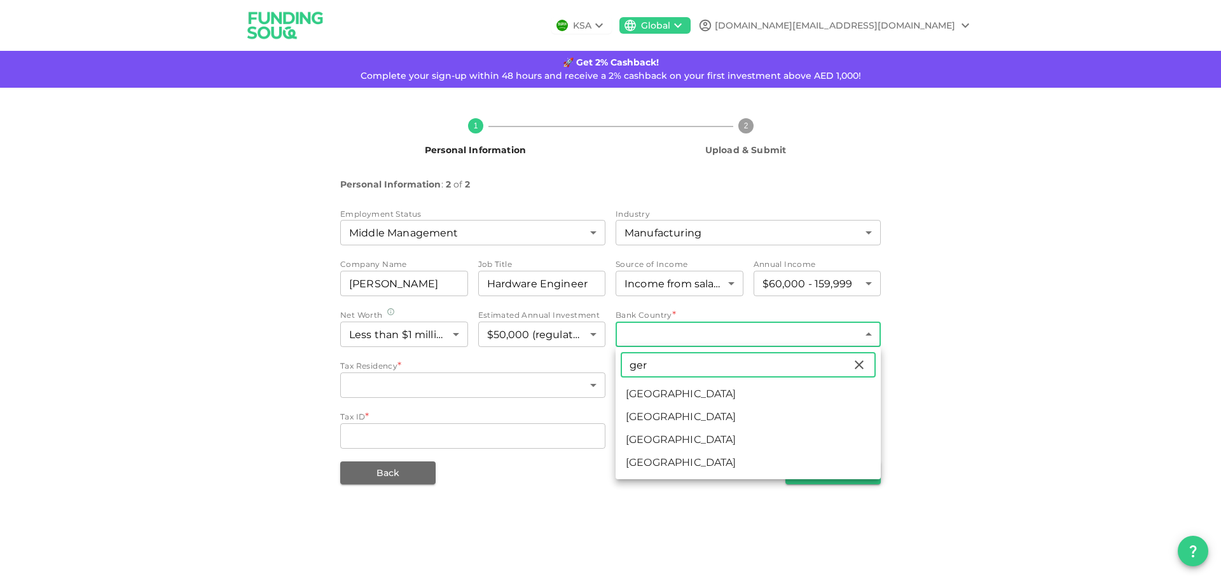
drag, startPoint x: 662, startPoint y: 374, endPoint x: 635, endPoint y: 370, distance: 27.0
click at [635, 370] on input "ger" at bounding box center [736, 364] width 231 height 25
click at [661, 366] on input "ger" at bounding box center [736, 364] width 231 height 25
type input "ger"
click at [654, 410] on li "[GEOGRAPHIC_DATA]" at bounding box center [747, 417] width 265 height 23
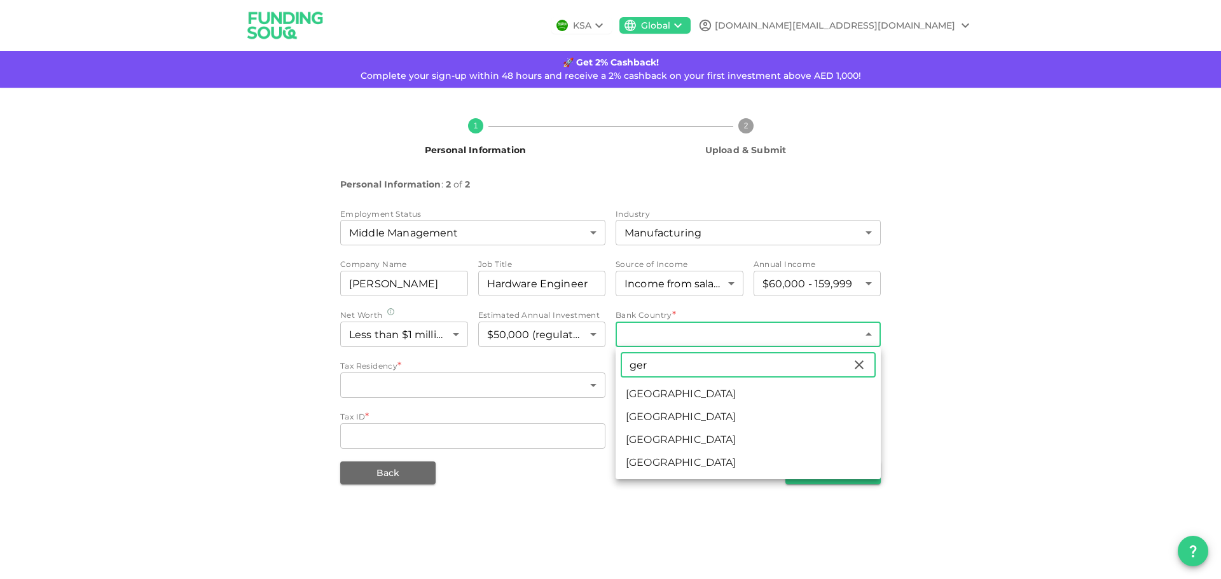
type input "71"
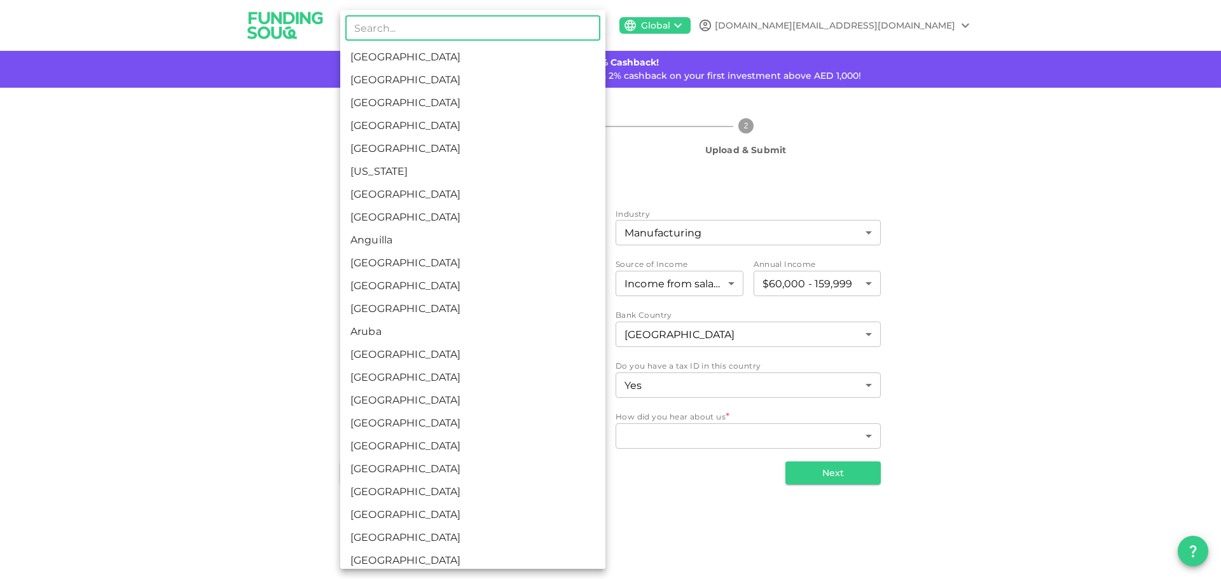
click at [530, 386] on body "KSA Global [DOMAIN_NAME][EMAIL_ADDRESS][DOMAIN_NAME] 🚀 Get 2% Cashback! Complet…" at bounding box center [610, 289] width 1221 height 579
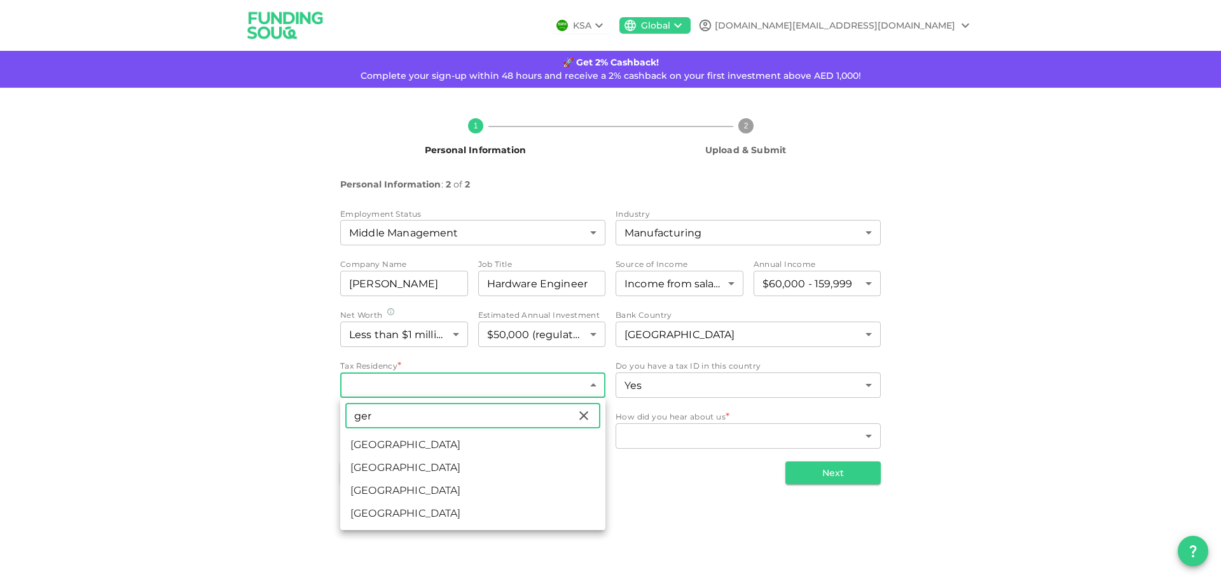
type input "ger"
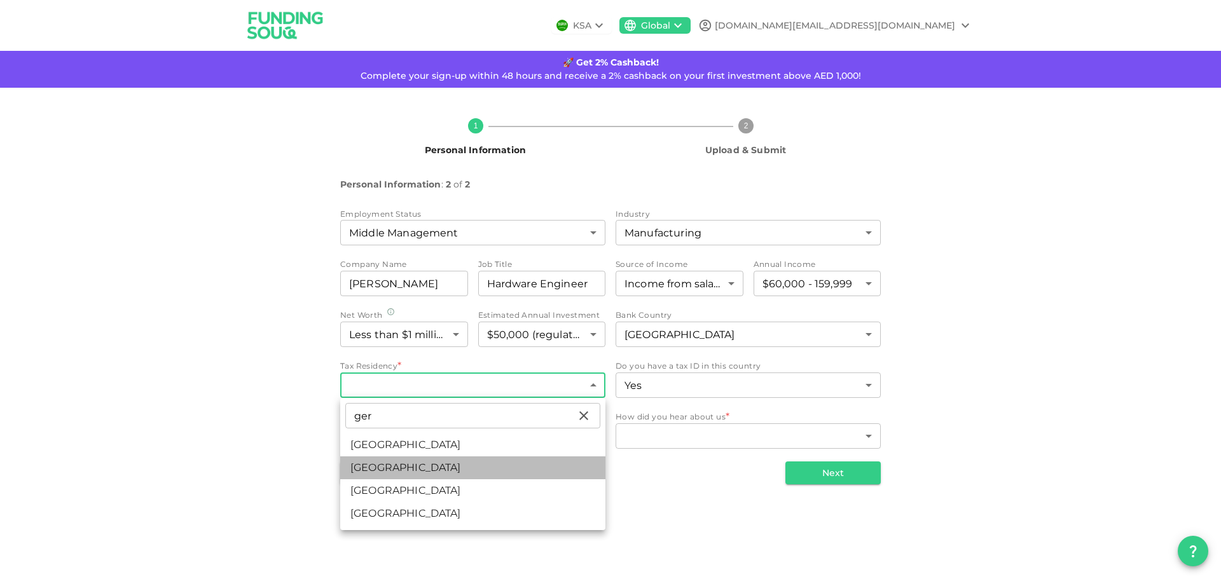
click at [383, 471] on li "[GEOGRAPHIC_DATA]" at bounding box center [472, 468] width 265 height 23
type input "71"
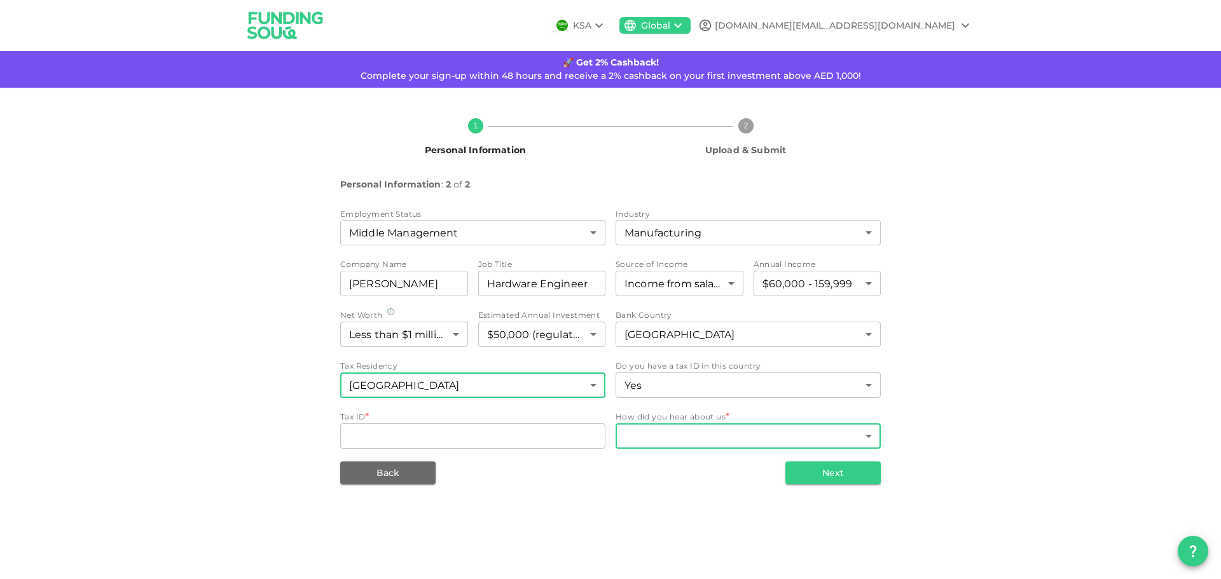
click at [686, 442] on body "KSA Global [DOMAIN_NAME][EMAIL_ADDRESS][DOMAIN_NAME] 🚀 Get 2% Cashback! Complet…" at bounding box center [610, 289] width 1221 height 579
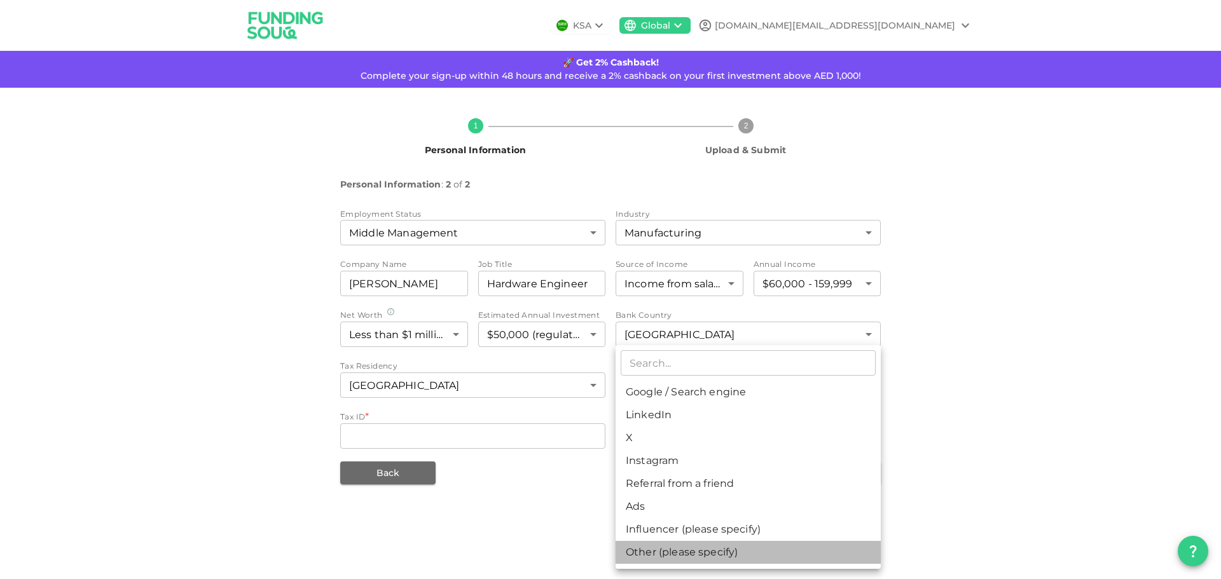
click at [677, 552] on li "Other (please specify)" at bounding box center [747, 552] width 265 height 23
type input "8"
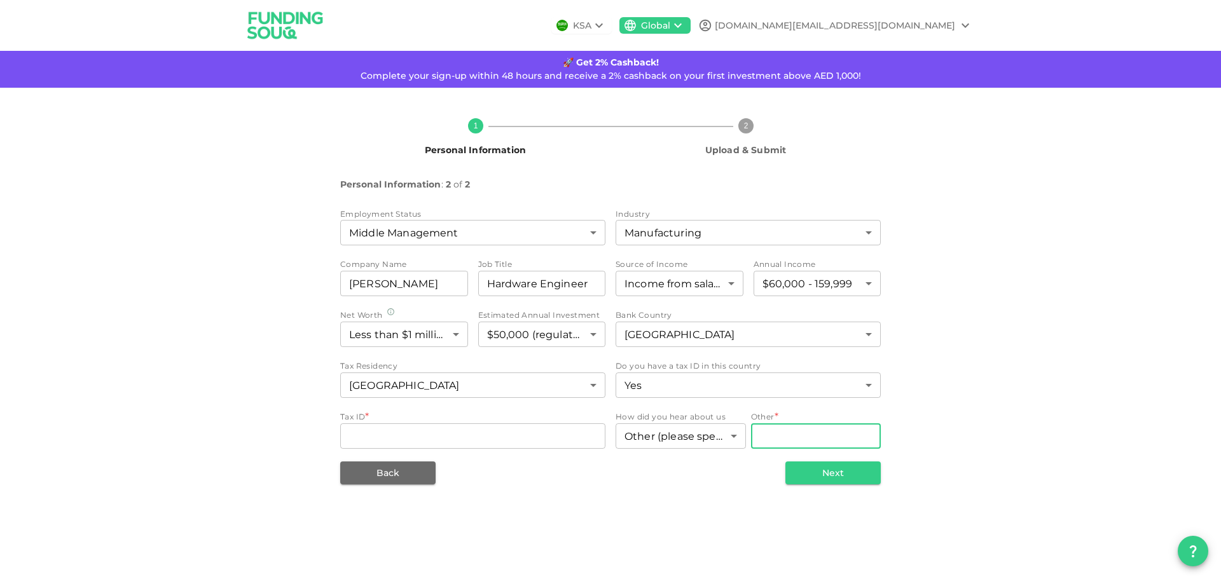
click at [766, 438] on input "Other" at bounding box center [816, 435] width 130 height 25
type input "C"
type input "IFG"
drag, startPoint x: 782, startPoint y: 434, endPoint x: 748, endPoint y: 440, distance: 34.3
click at [748, 440] on div "How did you hear about us Other (please specify) 8 ​ Other Other IFG Other" at bounding box center [747, 431] width 265 height 41
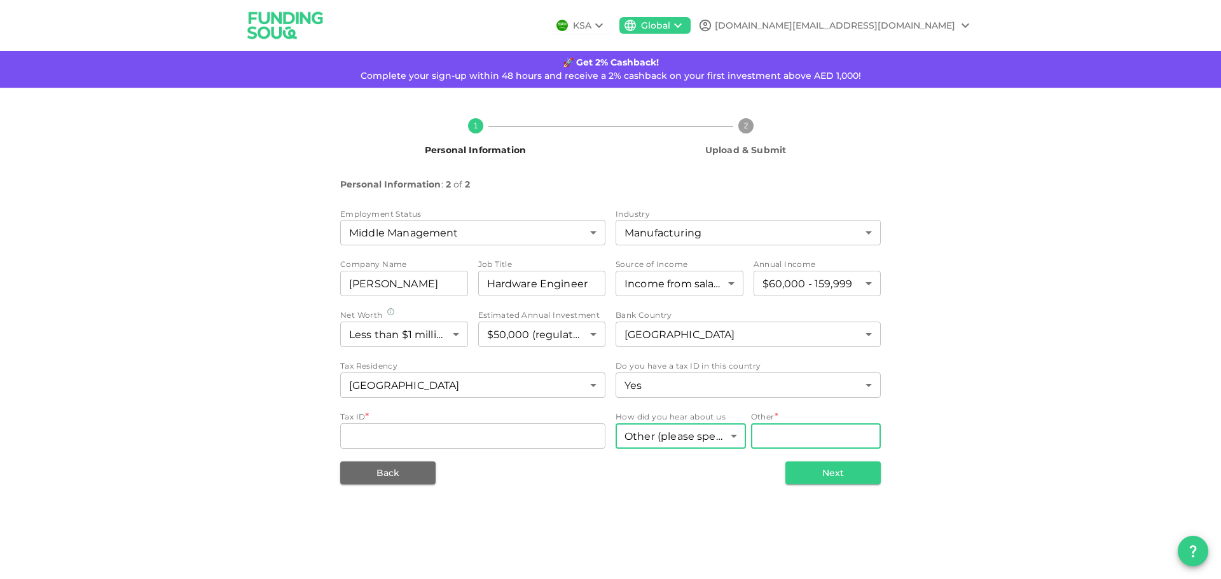
click at [715, 445] on body "KSA Global [DOMAIN_NAME][EMAIL_ADDRESS][DOMAIN_NAME] 🚀 Get 2% Cashback! Complet…" at bounding box center [610, 289] width 1221 height 579
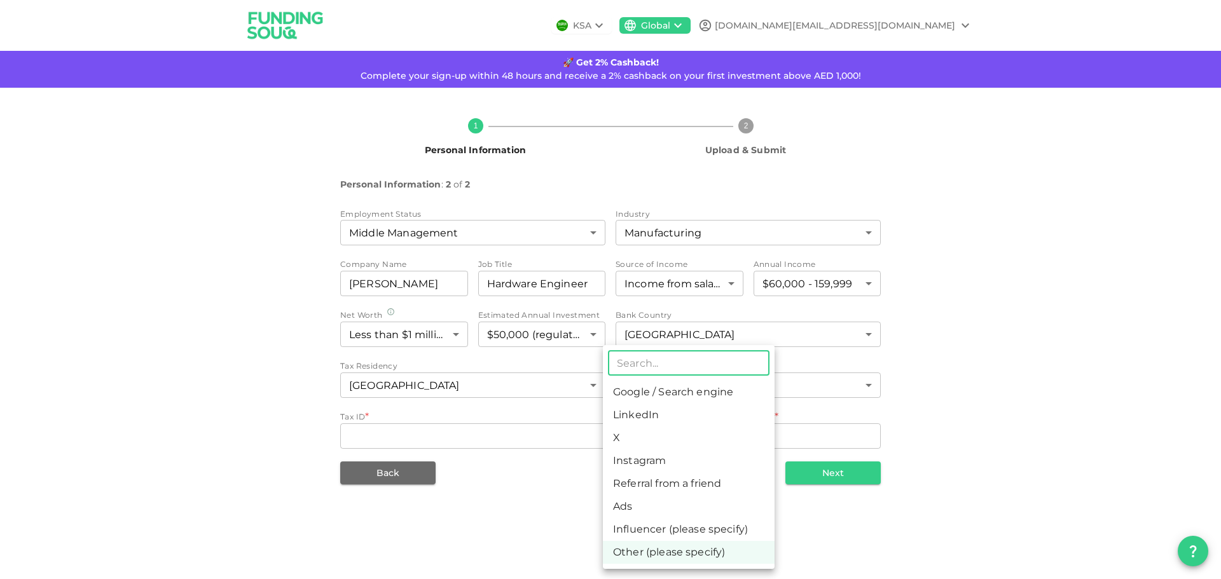
click at [652, 393] on li "Google / Search engine" at bounding box center [689, 392] width 172 height 23
type input "1"
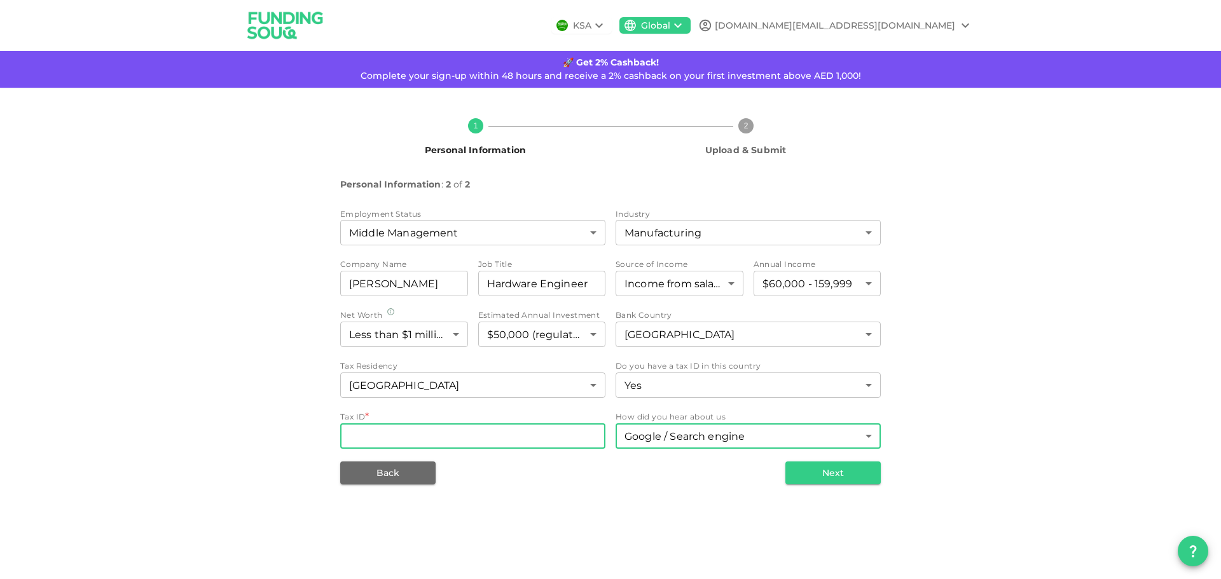
click at [444, 436] on input "Tax ID" at bounding box center [472, 435] width 265 height 25
click at [388, 436] on input "Tax ID" at bounding box center [472, 435] width 265 height 25
click at [254, 247] on div "1 Personal Information 2 Upload & Submit Personal Information : 2 of 2 Employme…" at bounding box center [610, 296] width 725 height 376
click at [437, 439] on input "Tax ID" at bounding box center [472, 435] width 265 height 25
paste input "59742013618"
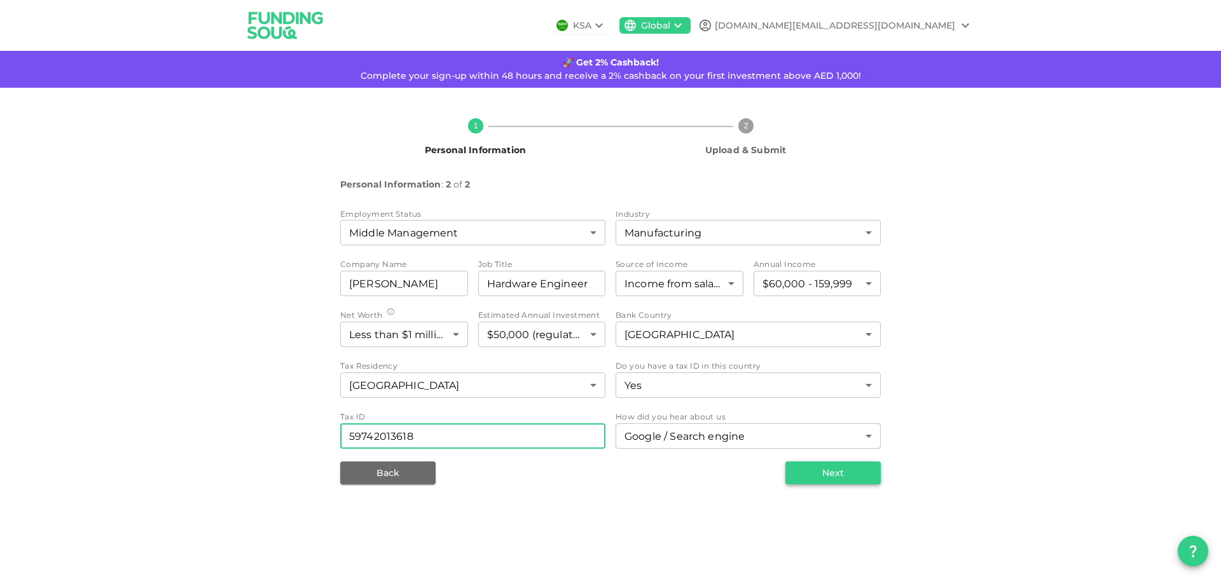
type input "59742013618"
click at [841, 471] on button "Next" at bounding box center [832, 473] width 95 height 23
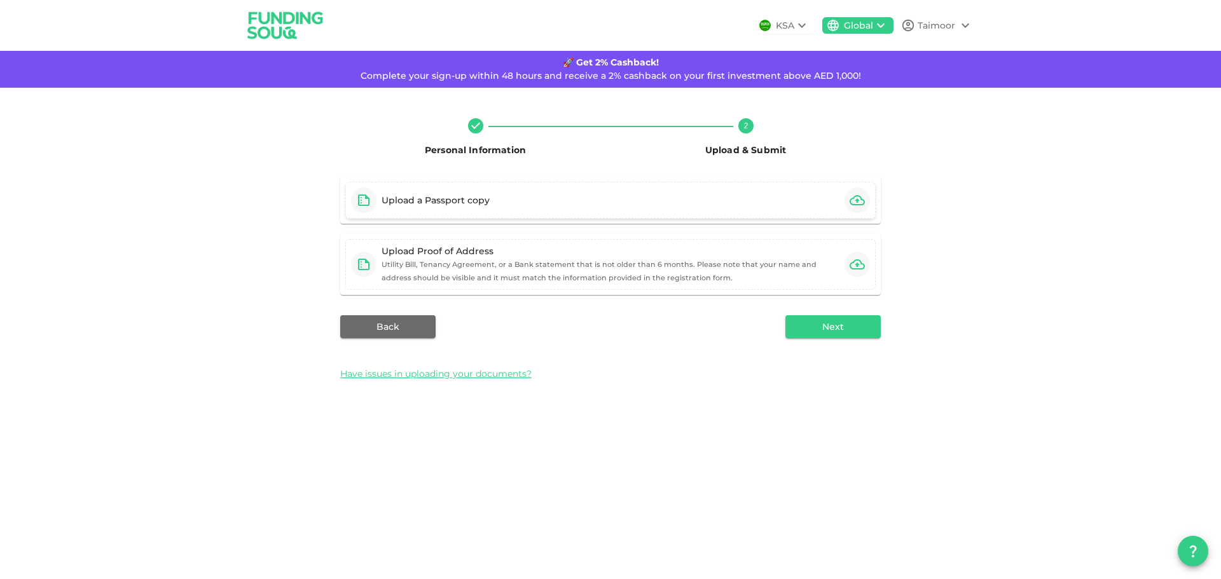
click at [442, 207] on div "Upload a Passport copy" at bounding box center [435, 200] width 108 height 13
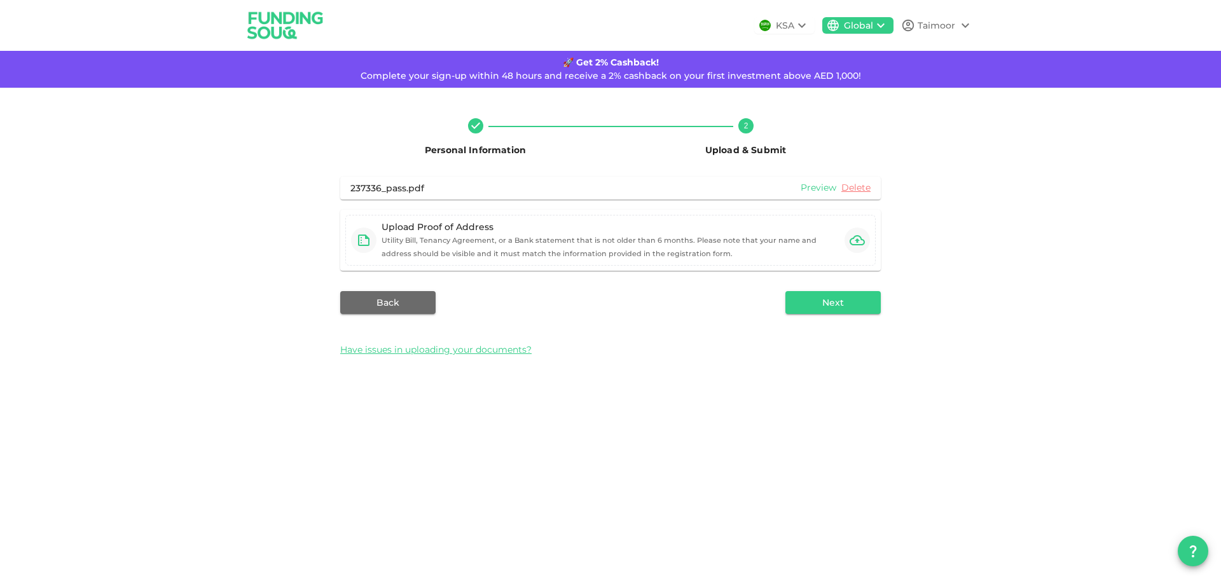
click at [816, 186] on link "Preview" at bounding box center [818, 188] width 36 height 12
click at [420, 242] on small "Utility Bill, Tenancy Agreement, or a Bank statement that is not older than 6 m…" at bounding box center [598, 247] width 435 height 22
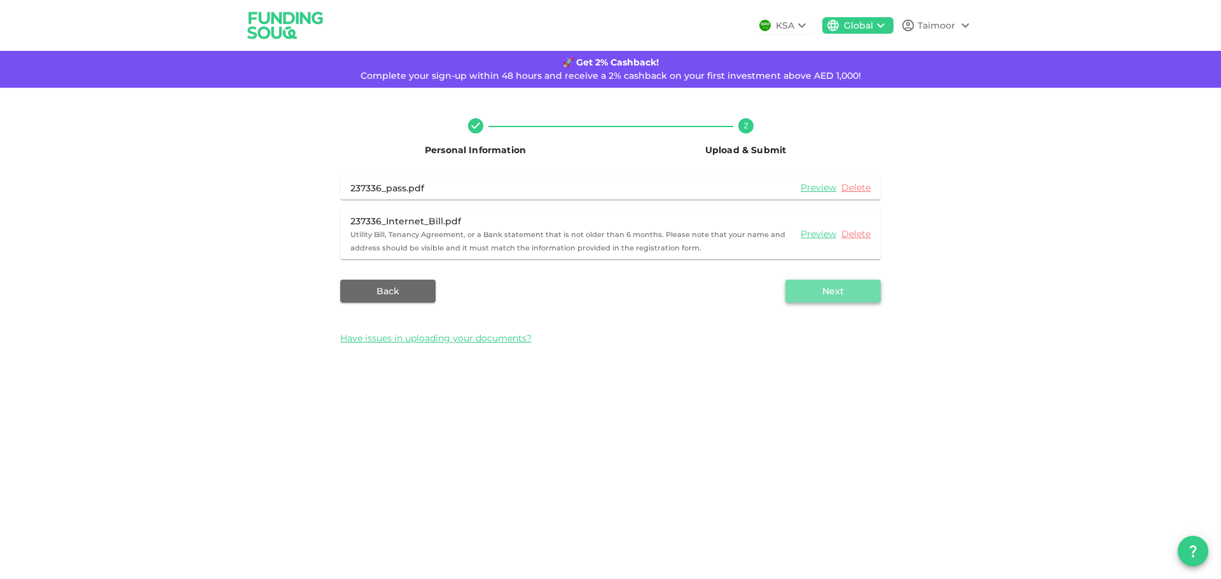
click at [842, 292] on button "Next" at bounding box center [832, 291] width 95 height 23
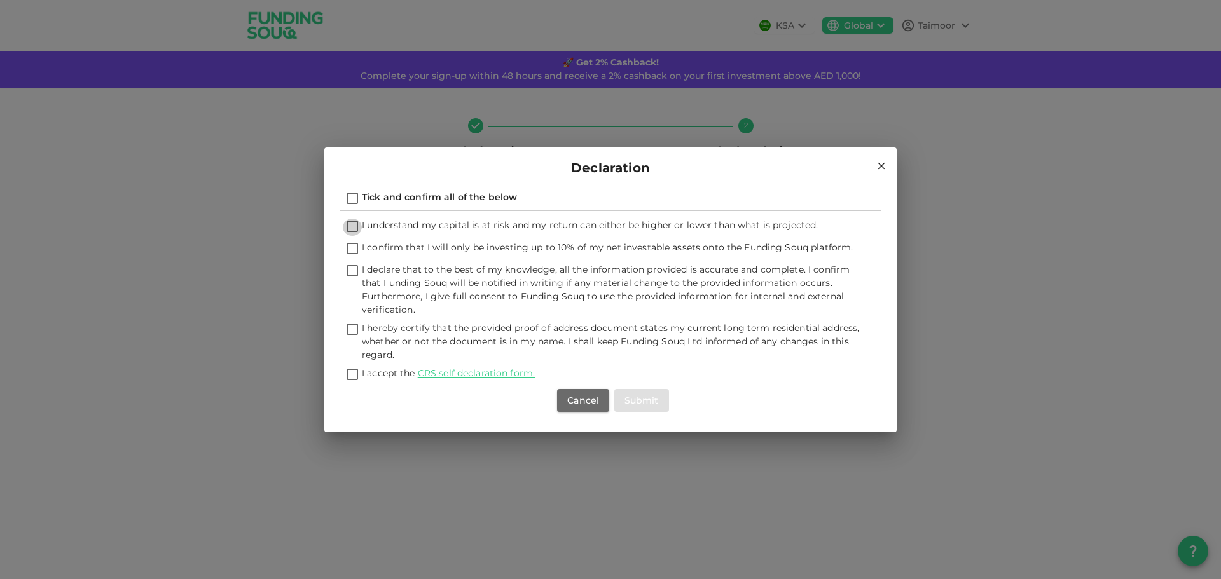
click at [353, 224] on input "I understand my capital is at risk and my return can either be higher or lower …" at bounding box center [352, 227] width 19 height 17
checkbox input "true"
click at [350, 250] on input "I confirm that I will only be investing up to 10% of my net investable assets o…" at bounding box center [352, 249] width 19 height 17
checkbox input "true"
click at [354, 271] on input "I declare that to the best of my knowledge, all the information provided is acc…" at bounding box center [352, 271] width 19 height 17
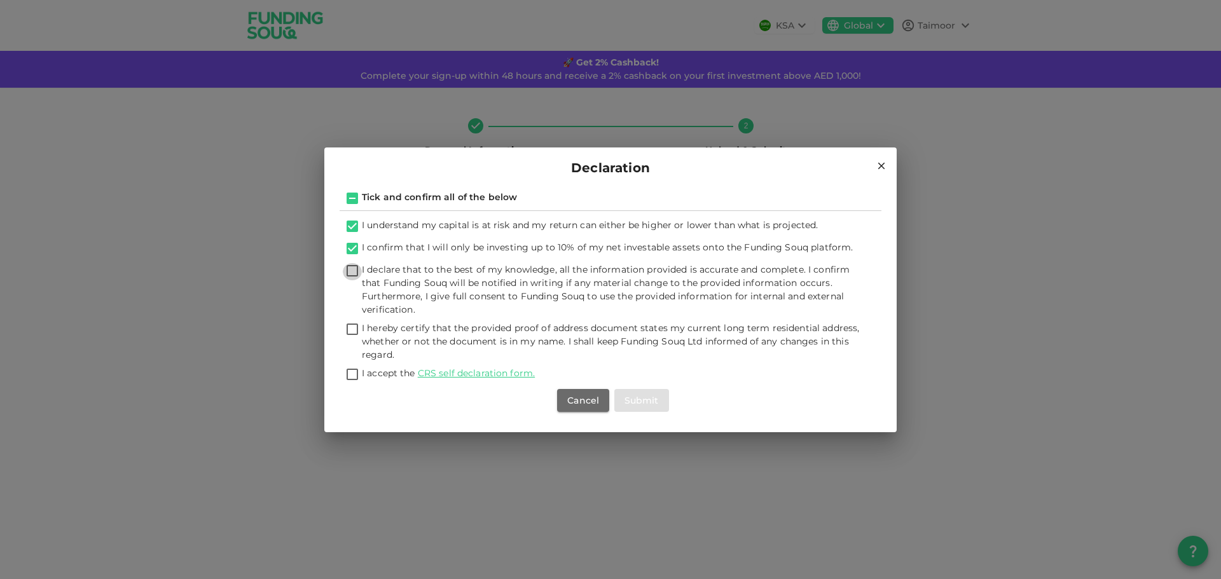
checkbox input "true"
click at [353, 331] on input "I hereby certify that the provided proof of address document states my current …" at bounding box center [352, 330] width 19 height 17
checkbox input "true"
click at [476, 373] on link "CRS self declaration form." at bounding box center [476, 372] width 117 height 11
click at [351, 373] on input "I accept the CRS self declaration form." at bounding box center [352, 375] width 19 height 17
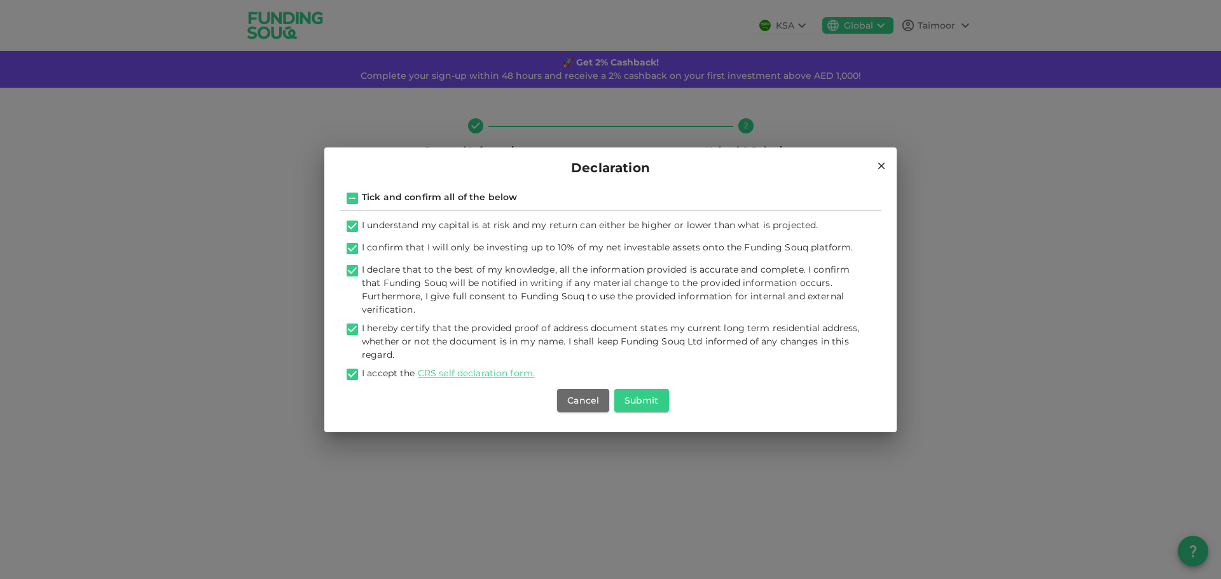
click at [354, 371] on input "I accept the CRS self declaration form." at bounding box center [352, 375] width 19 height 17
click at [352, 373] on input "I accept the CRS self declaration form." at bounding box center [352, 375] width 19 height 17
checkbox input "true"
click at [642, 399] on button "Submit" at bounding box center [641, 400] width 55 height 23
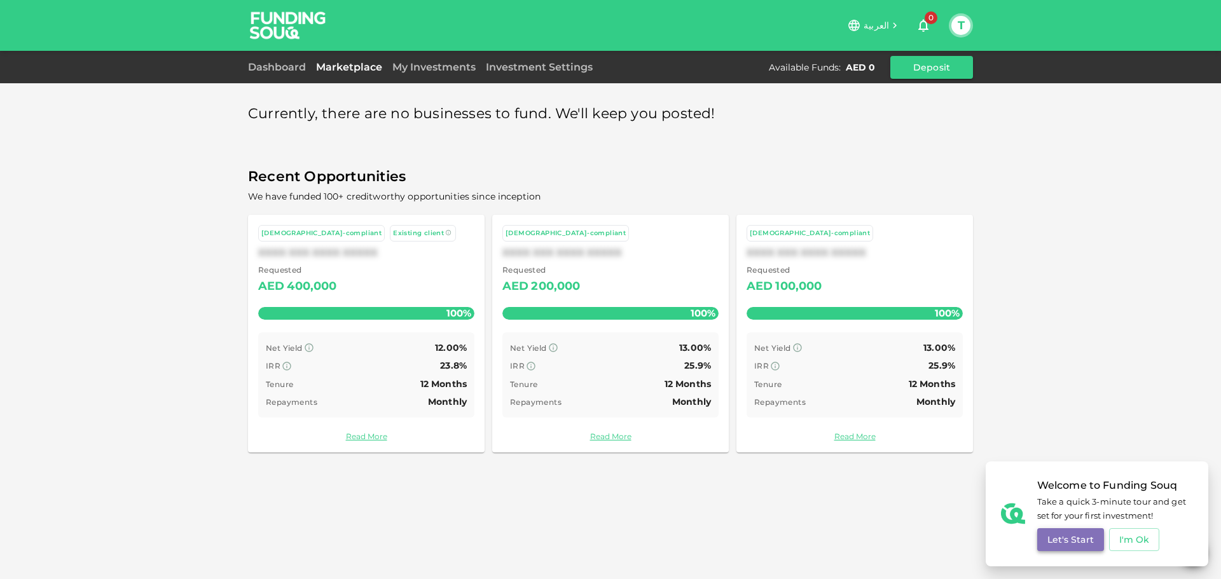
click at [1073, 541] on button "Let's Start" at bounding box center [1070, 539] width 67 height 23
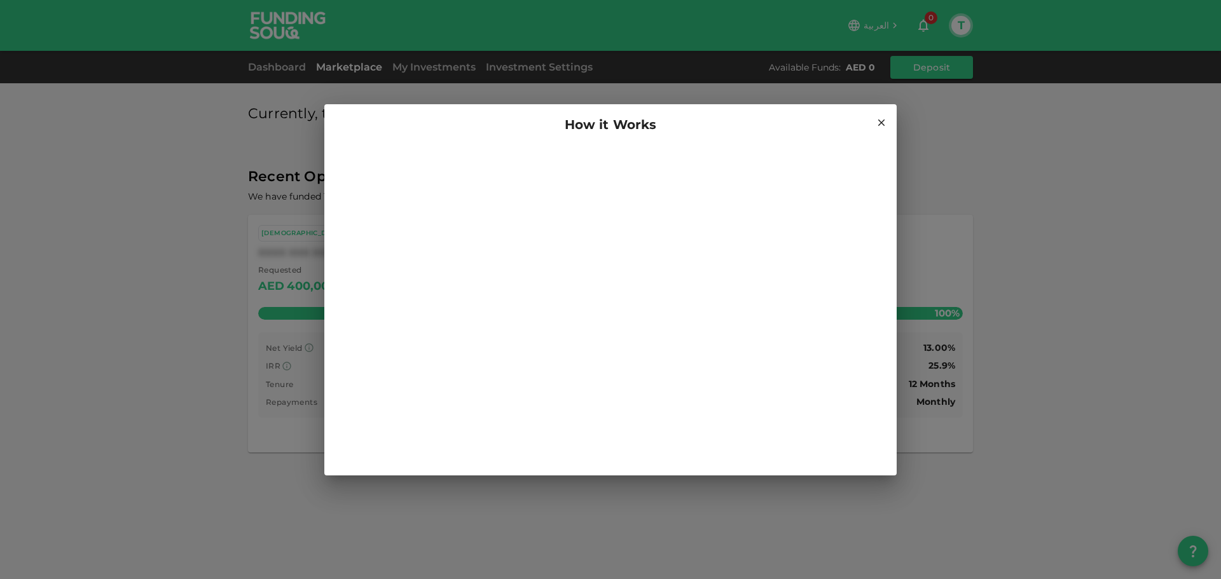
click at [881, 127] on icon at bounding box center [881, 122] width 11 height 11
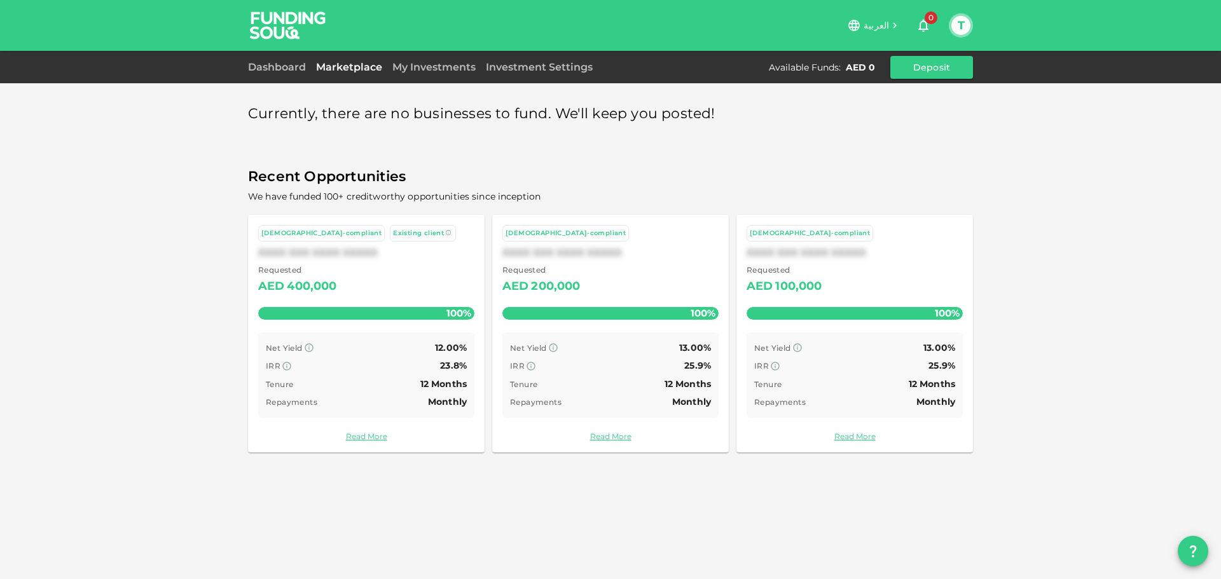
drag, startPoint x: 544, startPoint y: 64, endPoint x: 549, endPoint y: 78, distance: 14.7
click at [544, 64] on link "Investment Settings" at bounding box center [539, 67] width 117 height 12
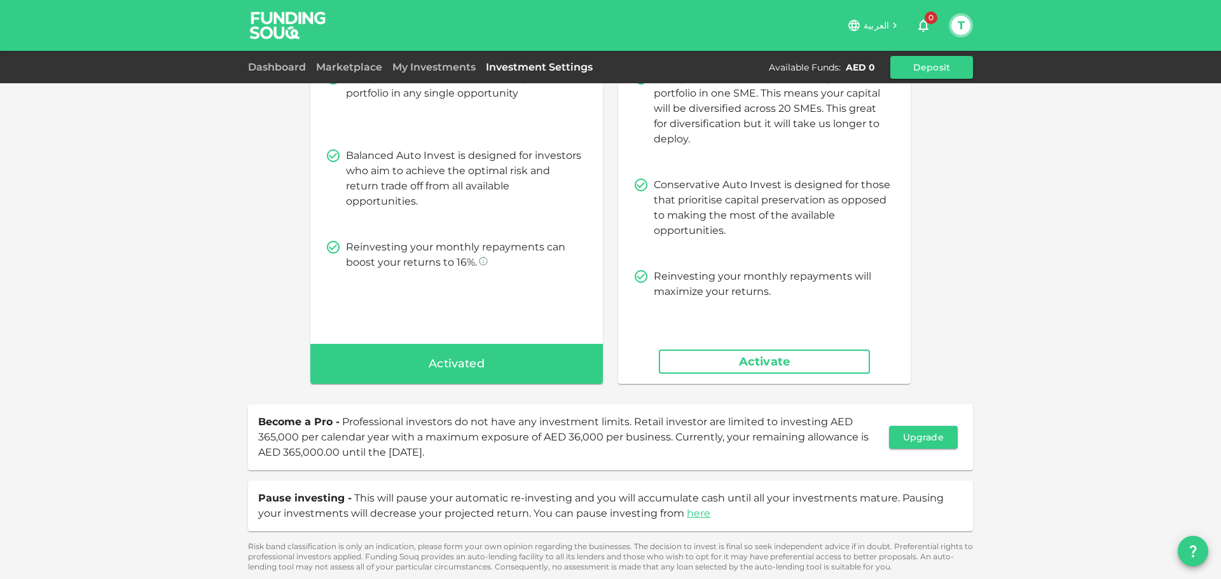
scroll to position [139, 0]
